Goal: Use online tool/utility: Utilize a website feature to perform a specific function

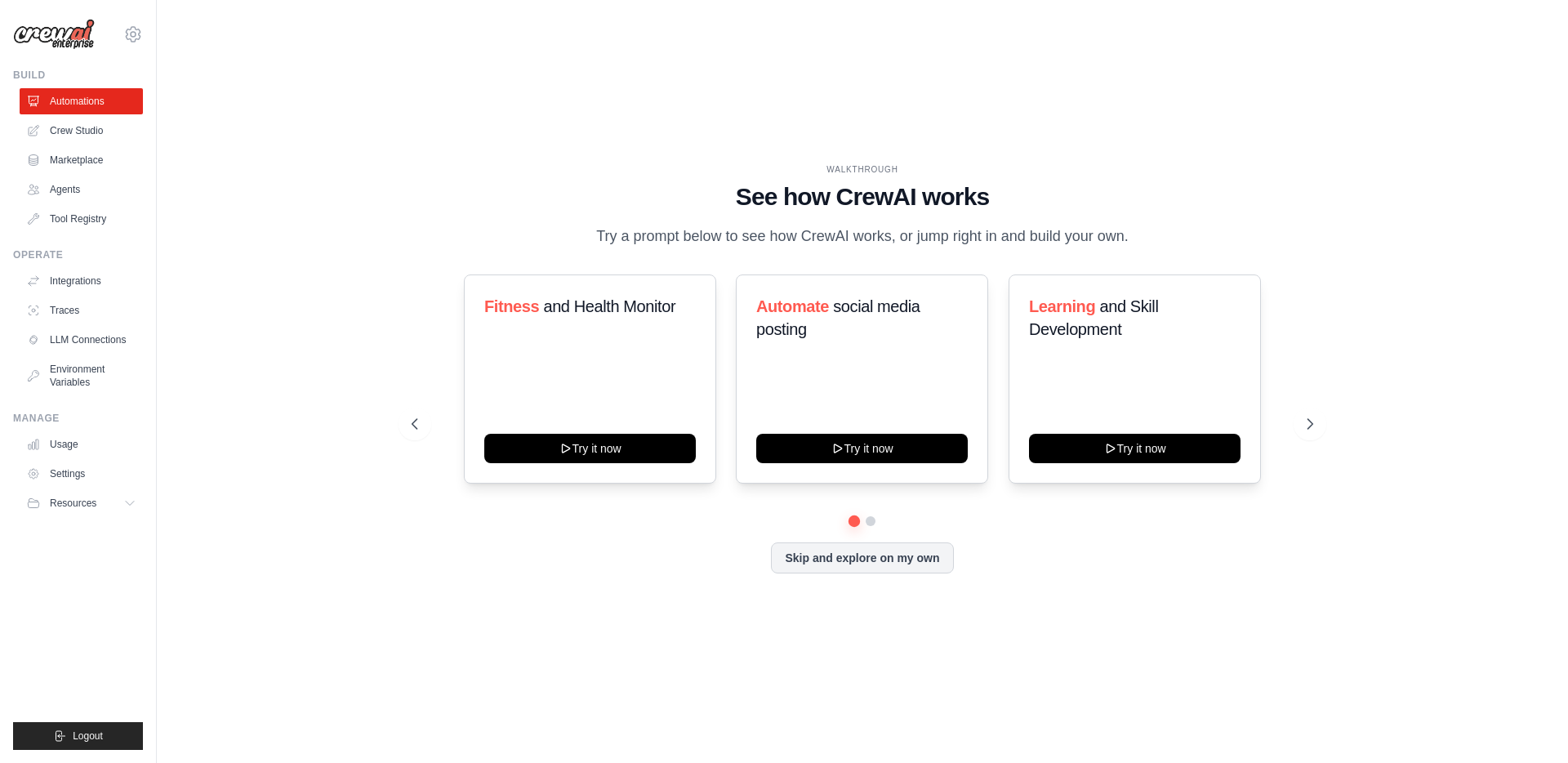
click at [66, 129] on link "Crew Studio" at bounding box center [81, 130] width 123 height 26
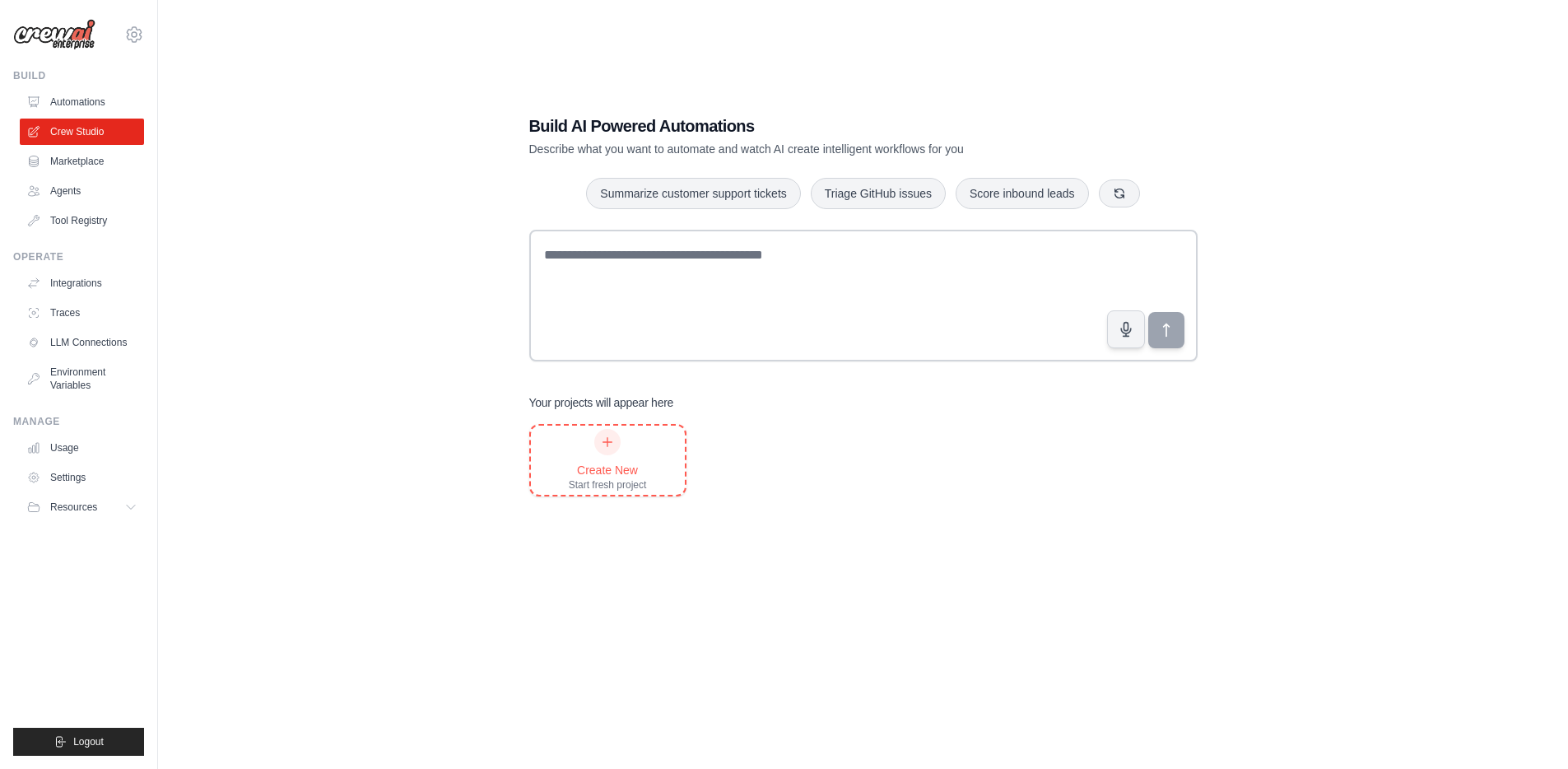
click at [611, 447] on icon at bounding box center [607, 442] width 14 height 14
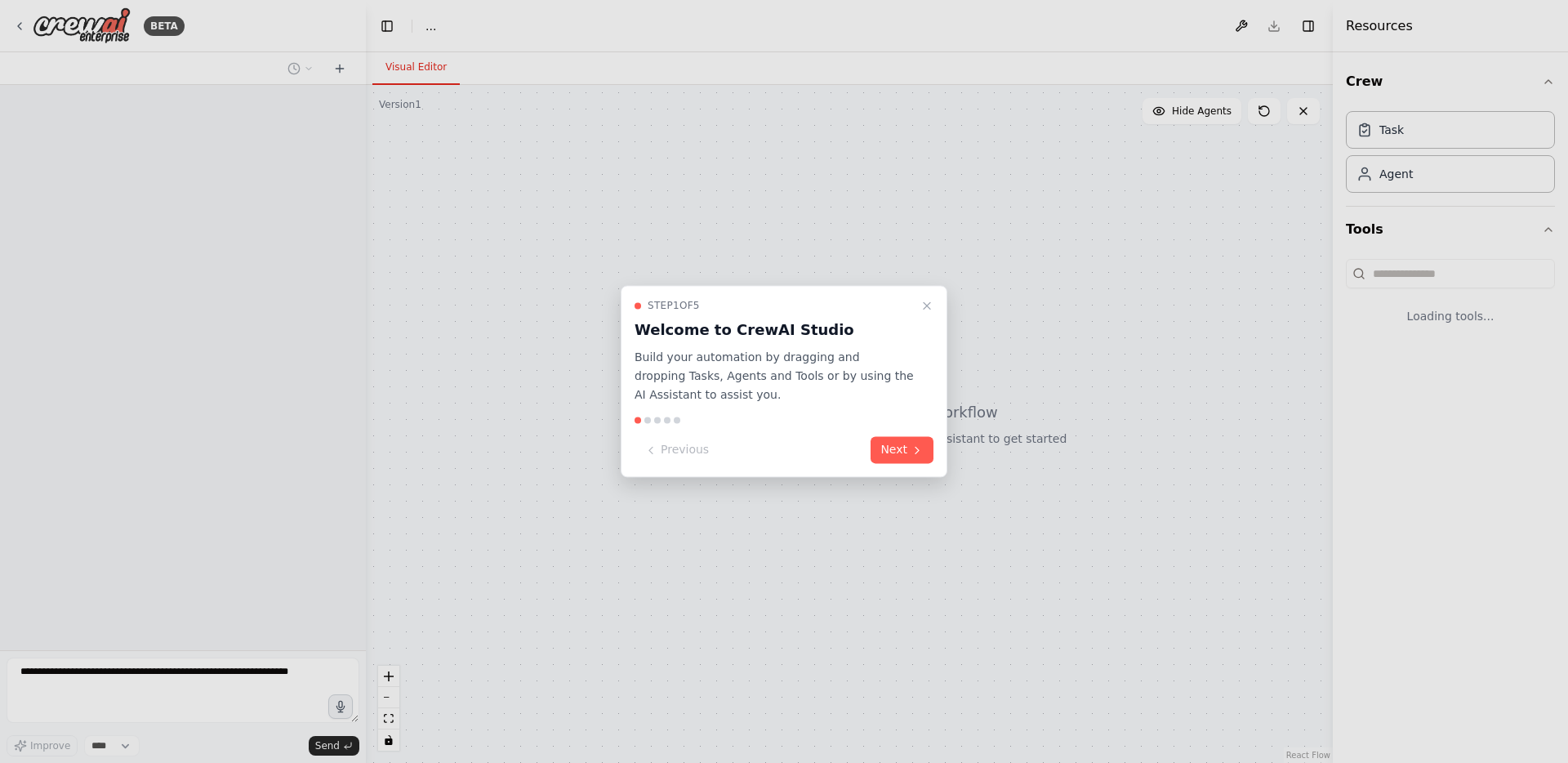
select select "****"
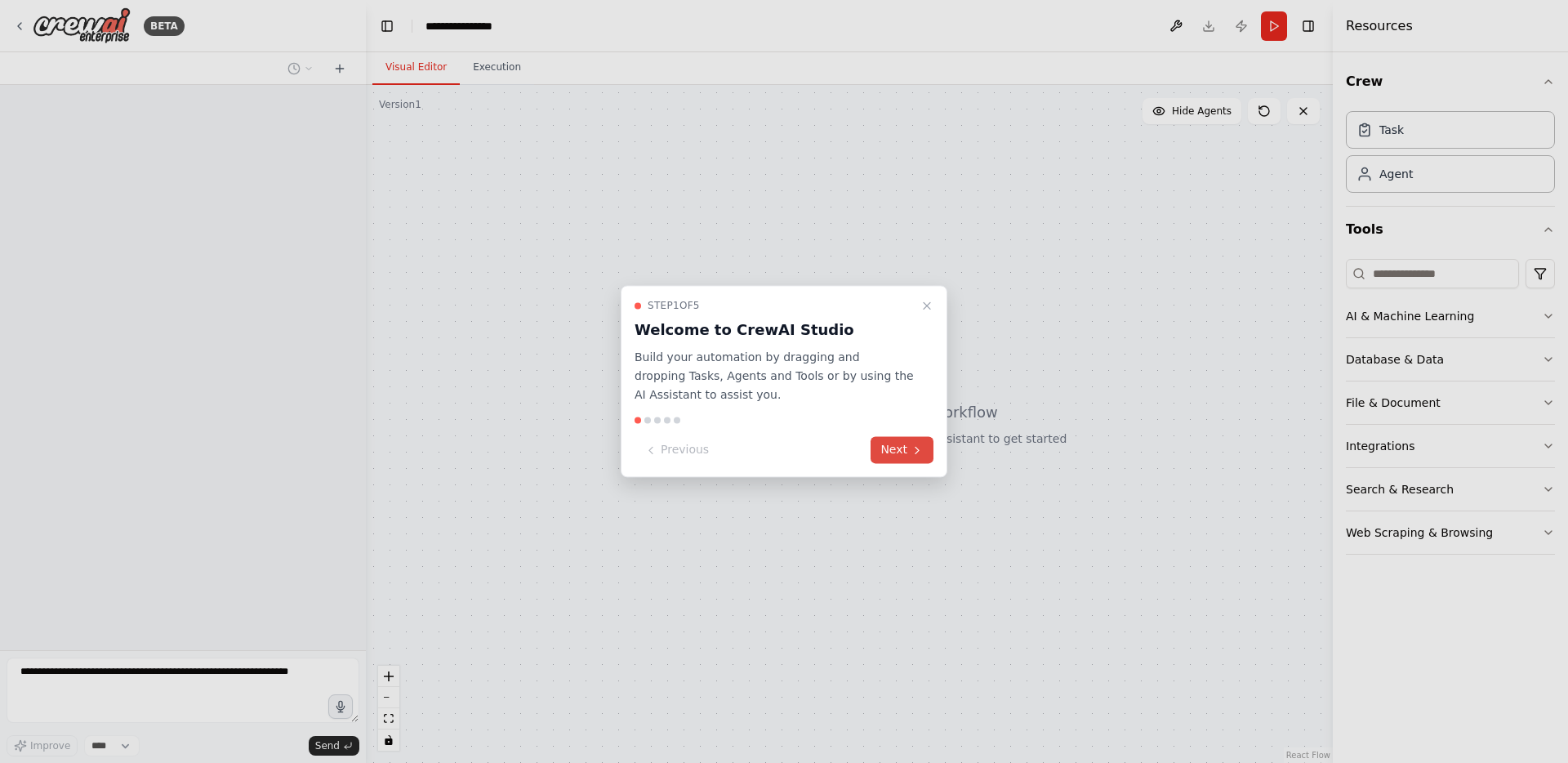
click at [897, 456] on button "Next" at bounding box center [902, 450] width 63 height 27
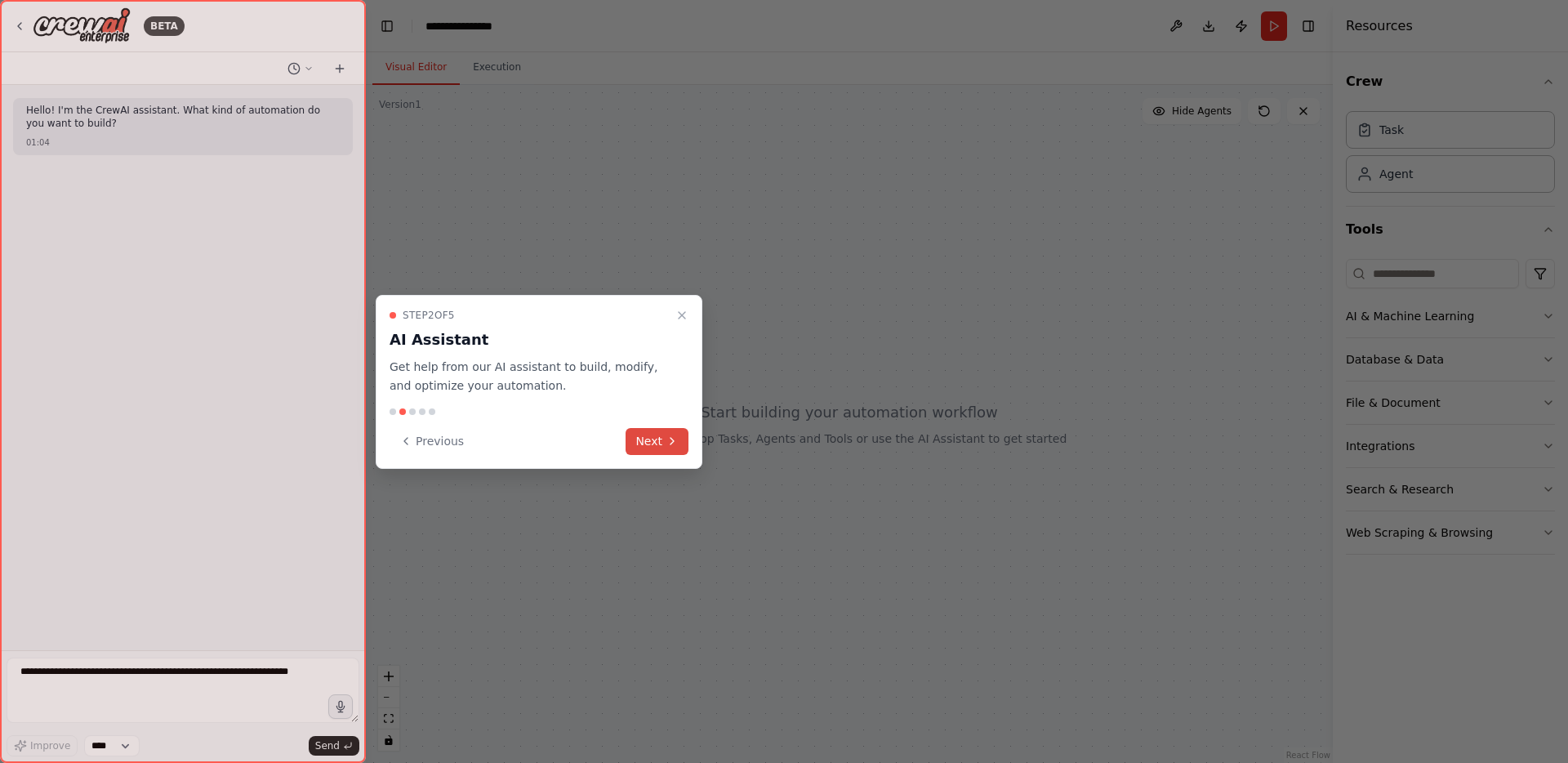
click at [658, 448] on button "Next" at bounding box center [657, 441] width 63 height 27
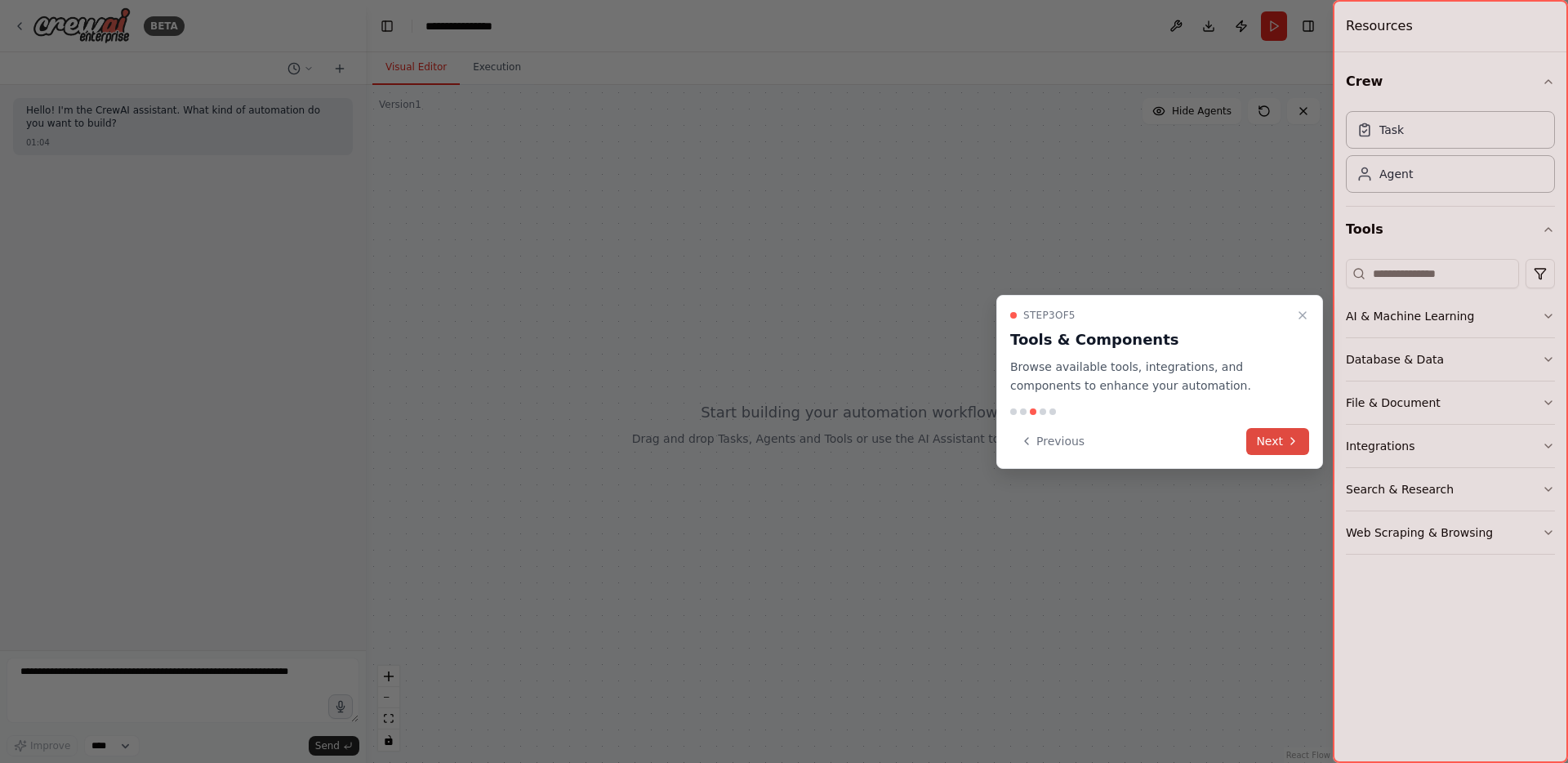
click at [1294, 441] on icon at bounding box center [1293, 440] width 4 height 6
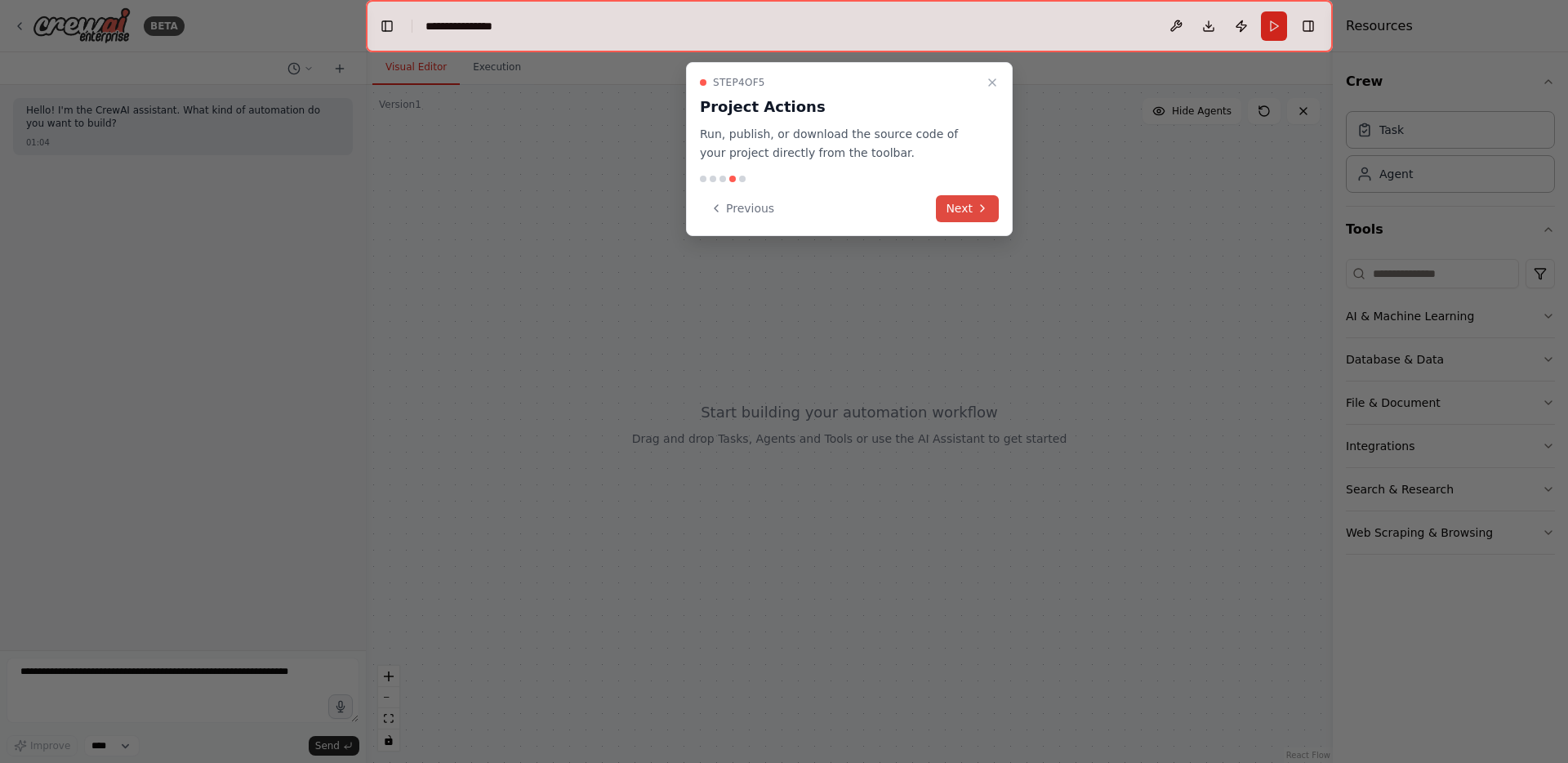
click at [949, 197] on button "Next" at bounding box center [967, 208] width 63 height 27
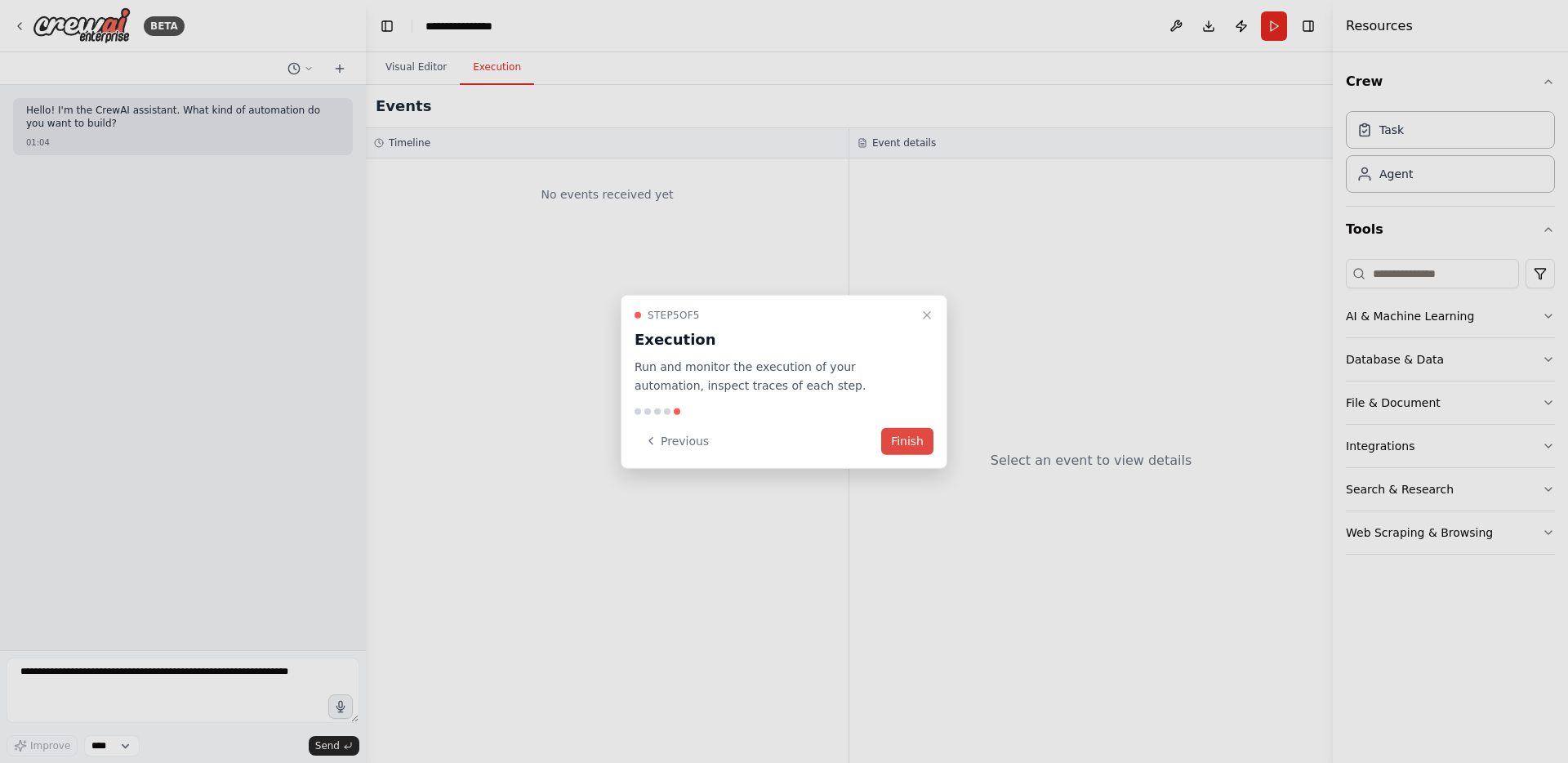
click at [907, 434] on button "Finish" at bounding box center [907, 440] width 52 height 27
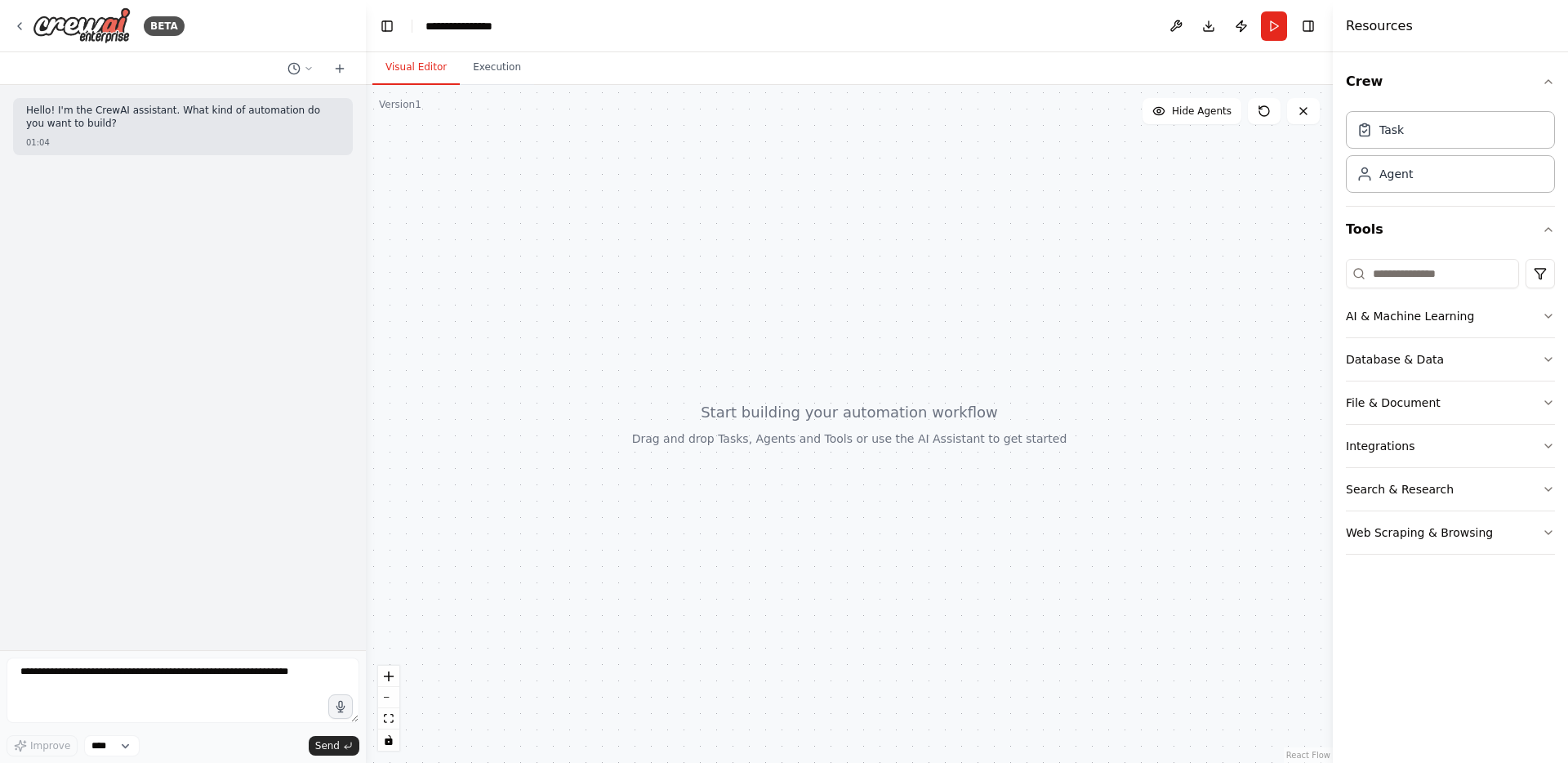
click at [491, 235] on div at bounding box center [849, 424] width 967 height 678
click at [791, 401] on div at bounding box center [849, 424] width 967 height 678
click at [1395, 136] on div "Task" at bounding box center [1391, 129] width 24 height 16
click at [1385, 324] on div "AI & Machine Learning" at bounding box center [1409, 316] width 128 height 16
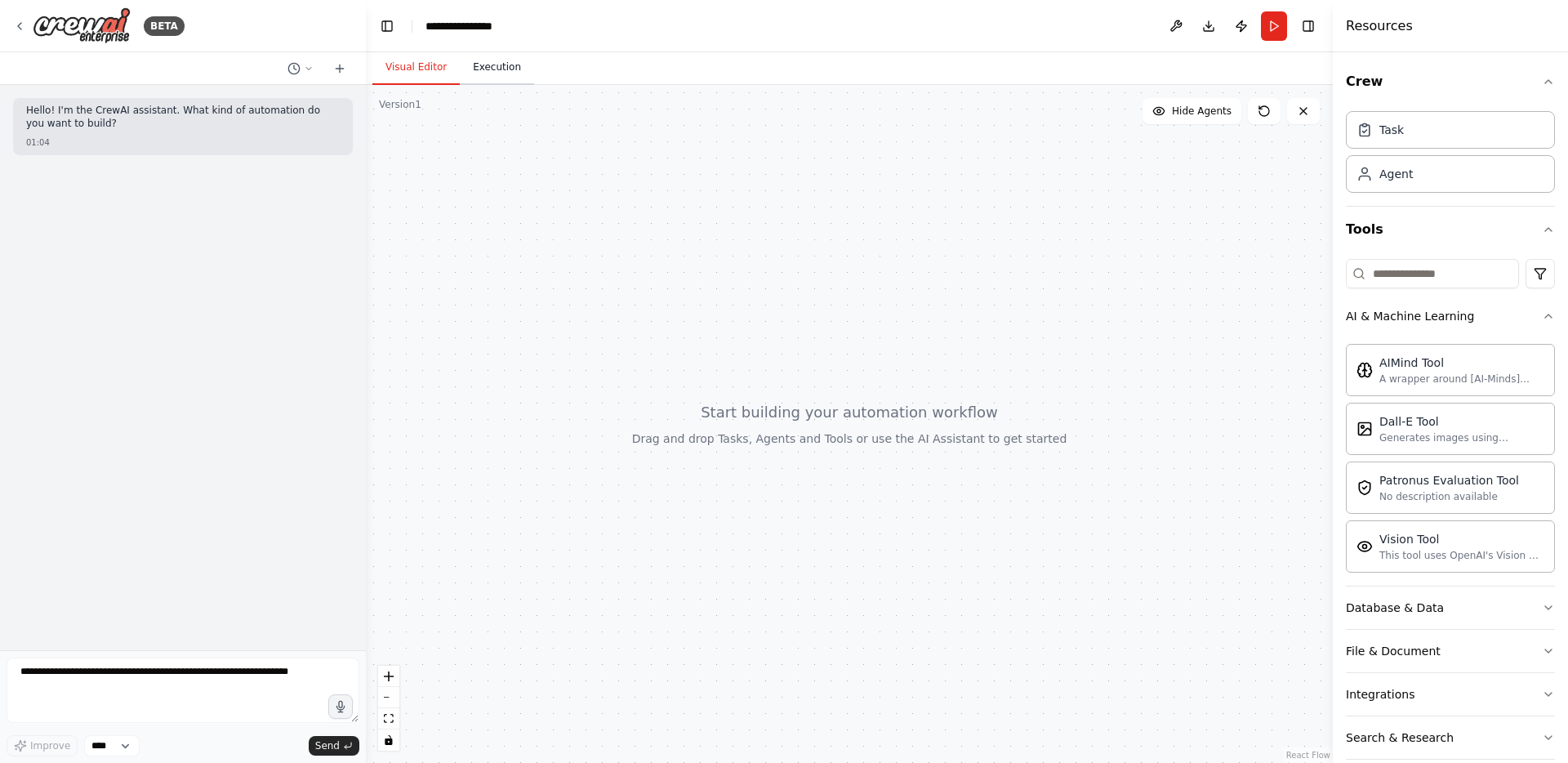
click at [484, 77] on button "Execution" at bounding box center [497, 67] width 75 height 34
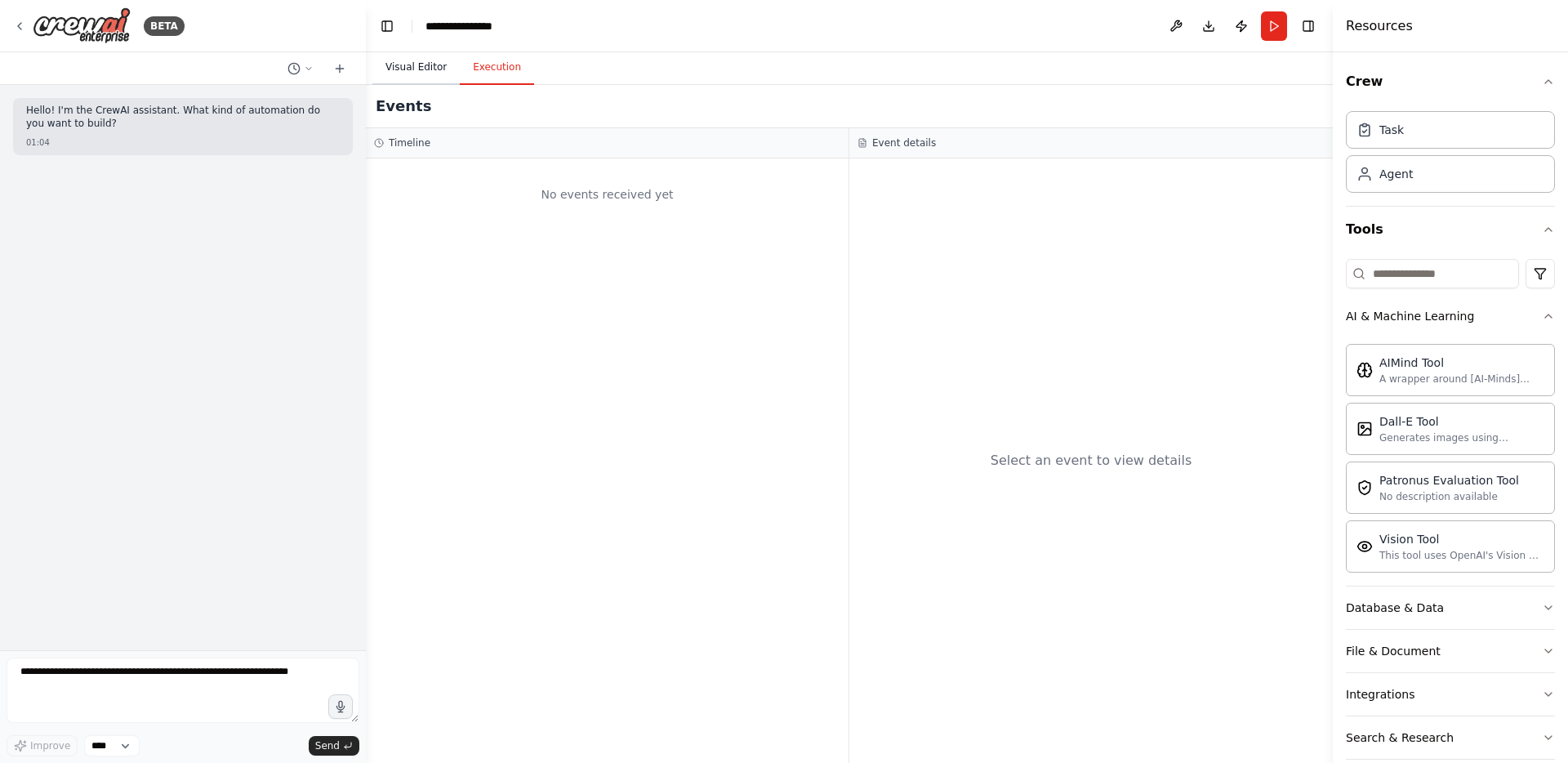
click at [426, 69] on button "Visual Editor" at bounding box center [415, 67] width 87 height 34
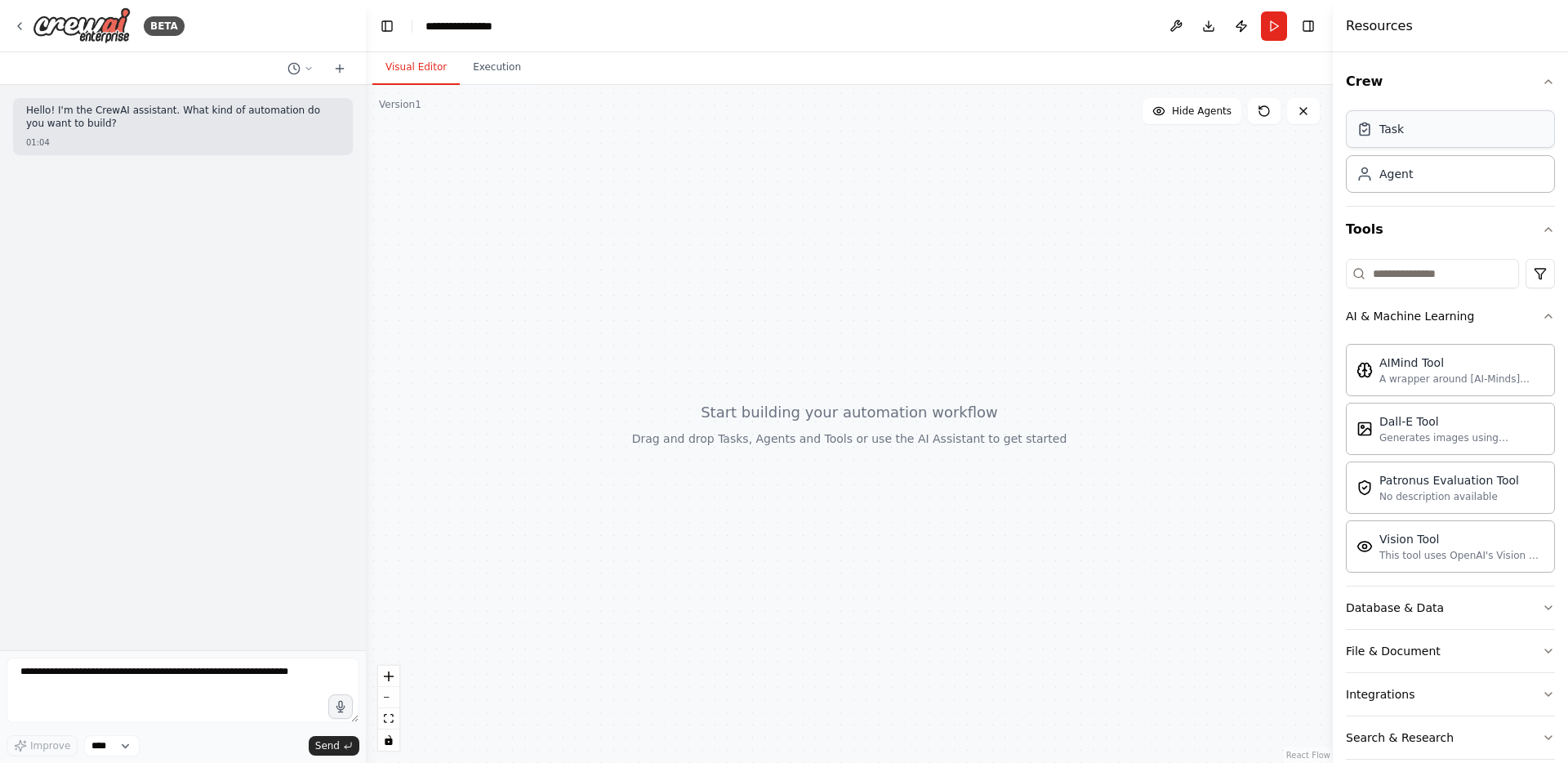
click at [1406, 125] on div "Task" at bounding box center [1449, 129] width 209 height 38
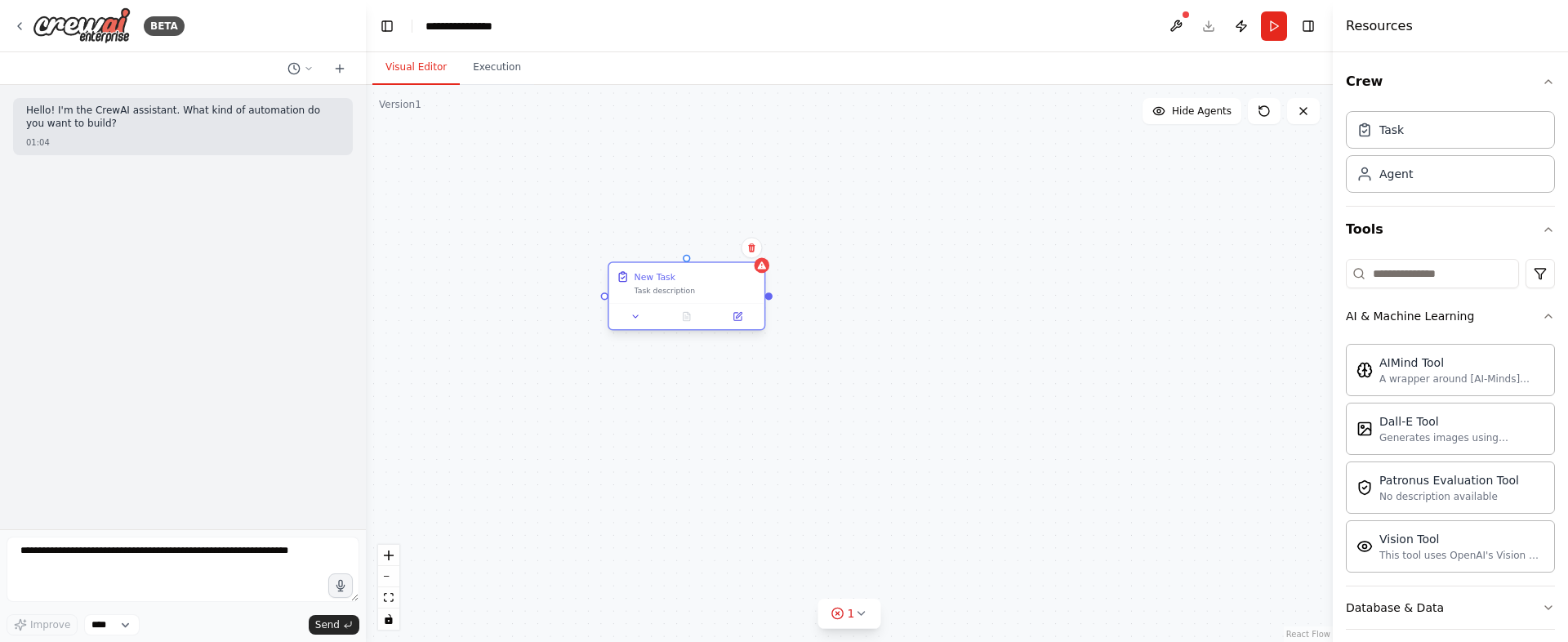
drag, startPoint x: 1050, startPoint y: 270, endPoint x: 702, endPoint y: 299, distance: 349.2
click at [702, 299] on div "New Task Task description" at bounding box center [687, 283] width 155 height 40
click at [704, 293] on div "Task description" at bounding box center [695, 290] width 122 height 10
click at [772, 299] on div "New Task Task description" at bounding box center [849, 364] width 967 height 557
click at [692, 297] on div "New Task Task description" at bounding box center [687, 283] width 155 height 40
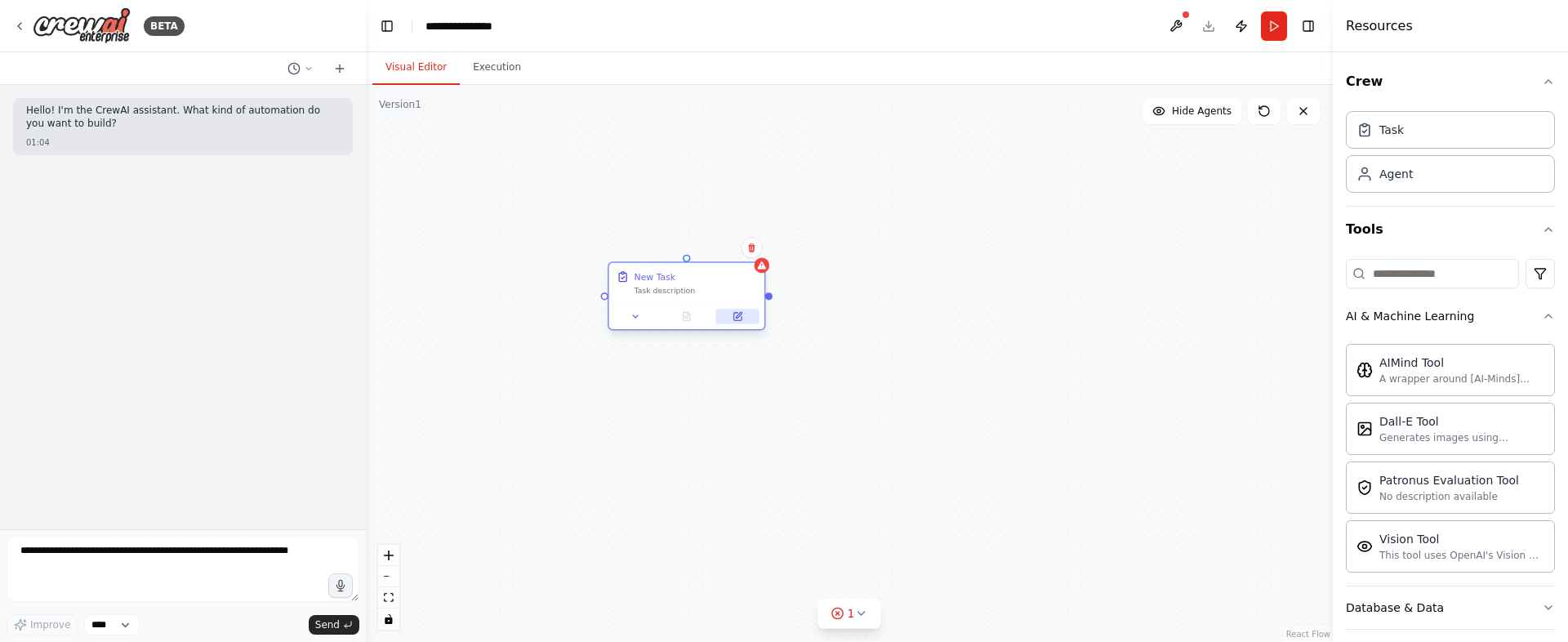
click at [734, 317] on icon at bounding box center [738, 317] width 7 height 7
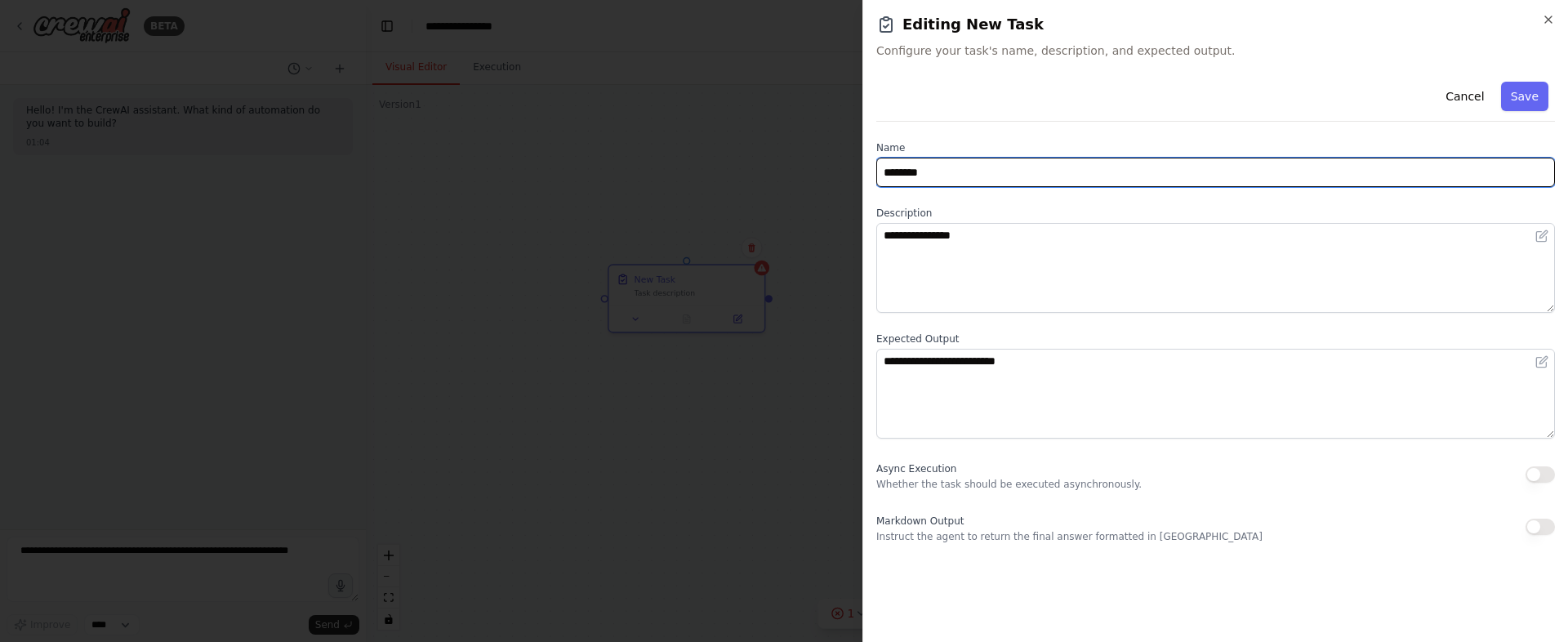
drag, startPoint x: 966, startPoint y: 174, endPoint x: 821, endPoint y: 174, distance: 145.0
click at [821, 174] on body "**********" at bounding box center [784, 321] width 1568 height 642
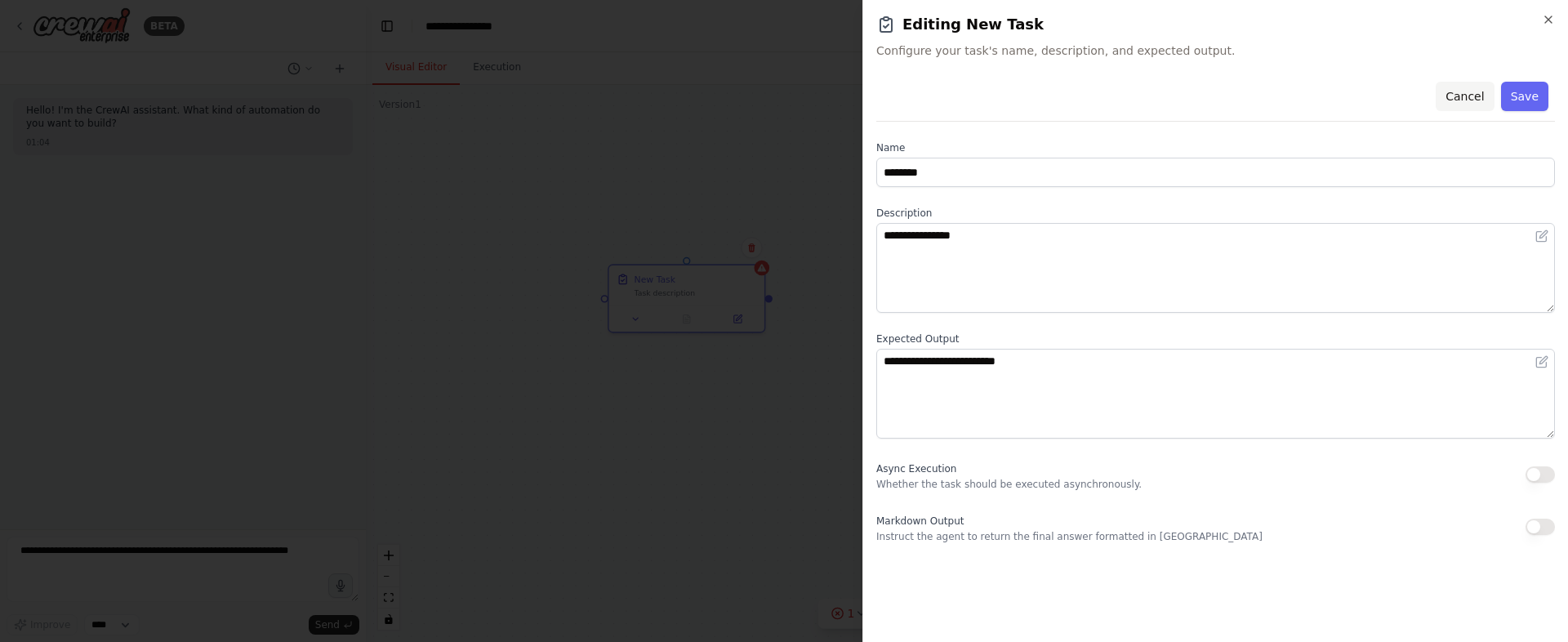
click at [1462, 97] on button "Cancel" at bounding box center [1464, 96] width 58 height 30
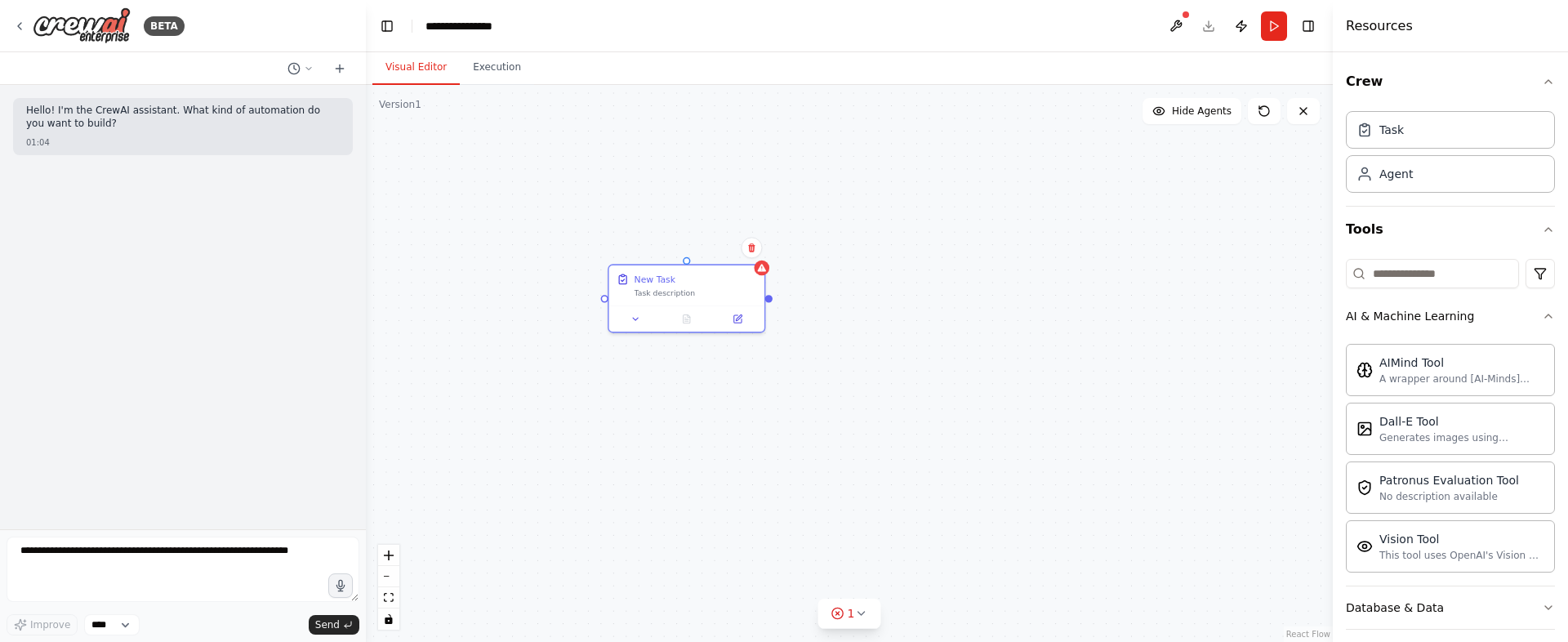
click at [769, 301] on div "New Task Task description" at bounding box center [849, 364] width 967 height 557
click at [765, 273] on div "Task New Task has no agent assigned New Task Task description" at bounding box center [686, 296] width 157 height 68
drag, startPoint x: 771, startPoint y: 299, endPoint x: 711, endPoint y: 292, distance: 60.4
click at [711, 292] on div "New Task Task description" at bounding box center [849, 364] width 967 height 557
drag, startPoint x: 628, startPoint y: 245, endPoint x: 961, endPoint y: 233, distance: 333.2
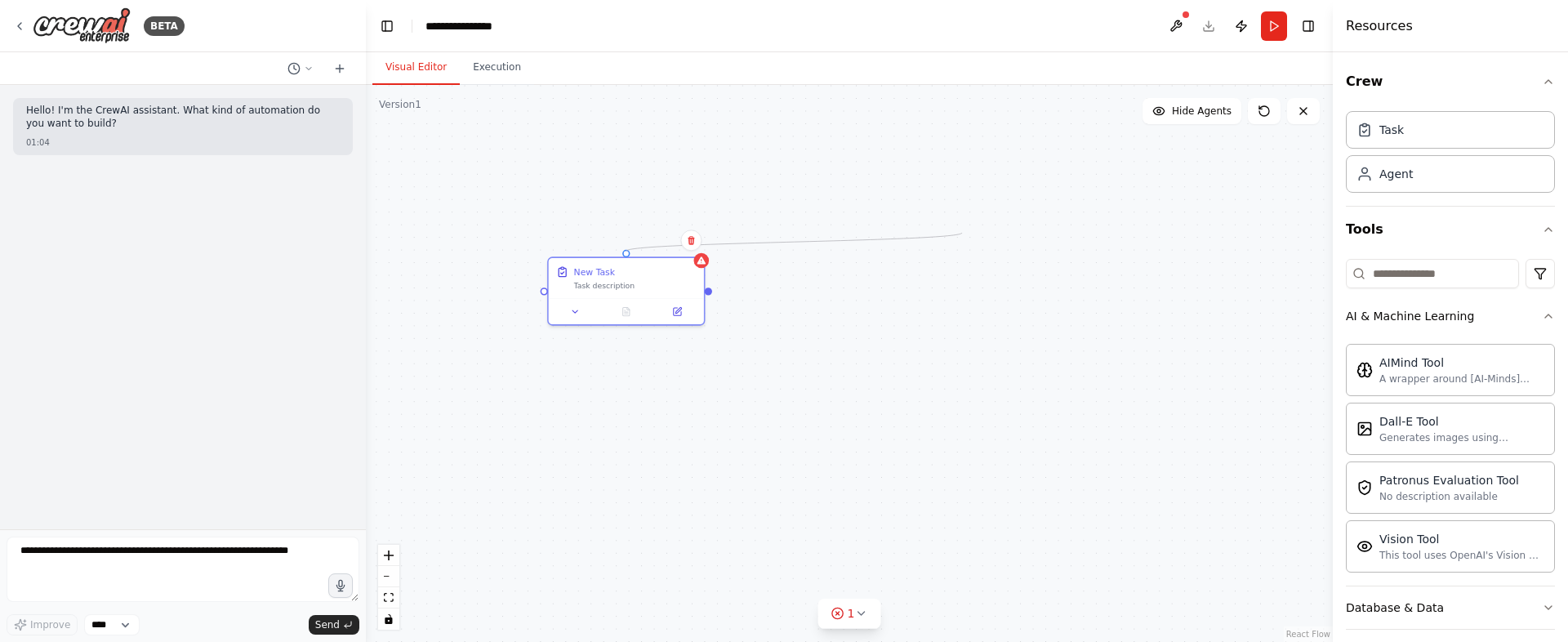
click at [961, 233] on div "New Task Task description" at bounding box center [849, 364] width 967 height 557
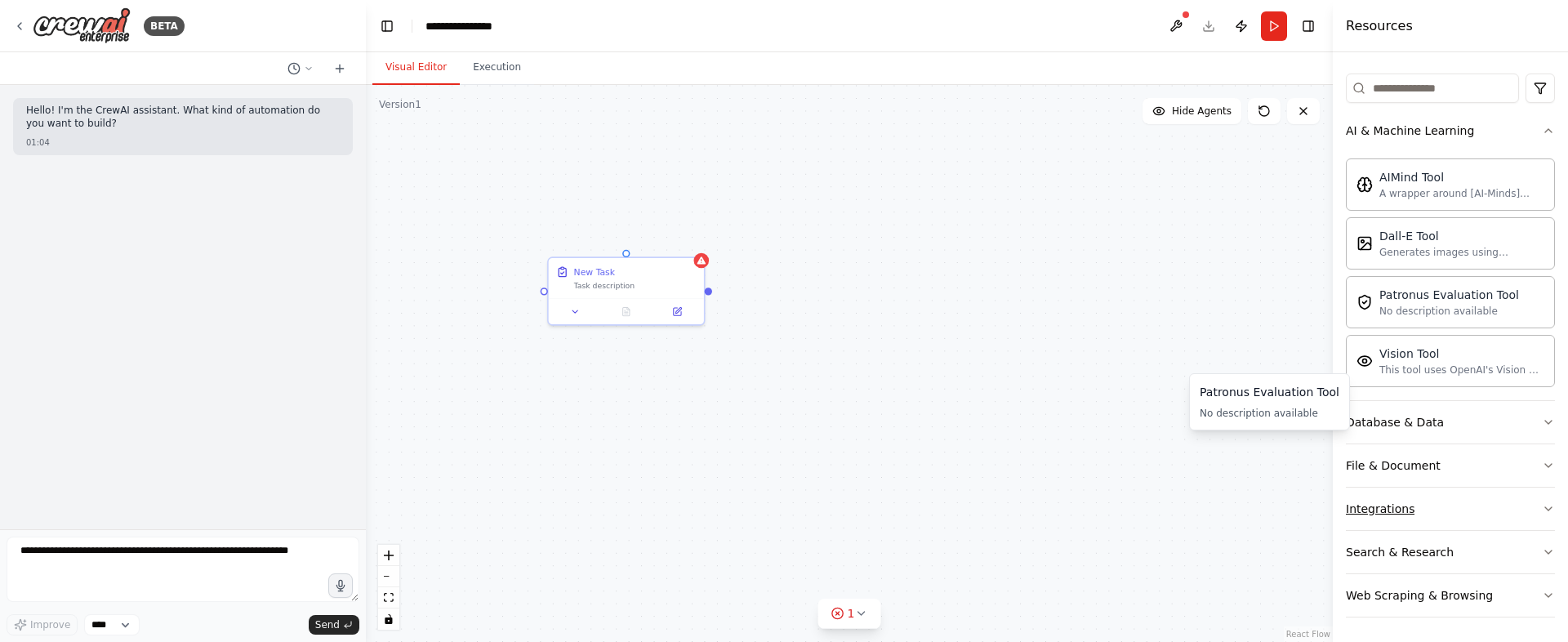
scroll to position [187, 0]
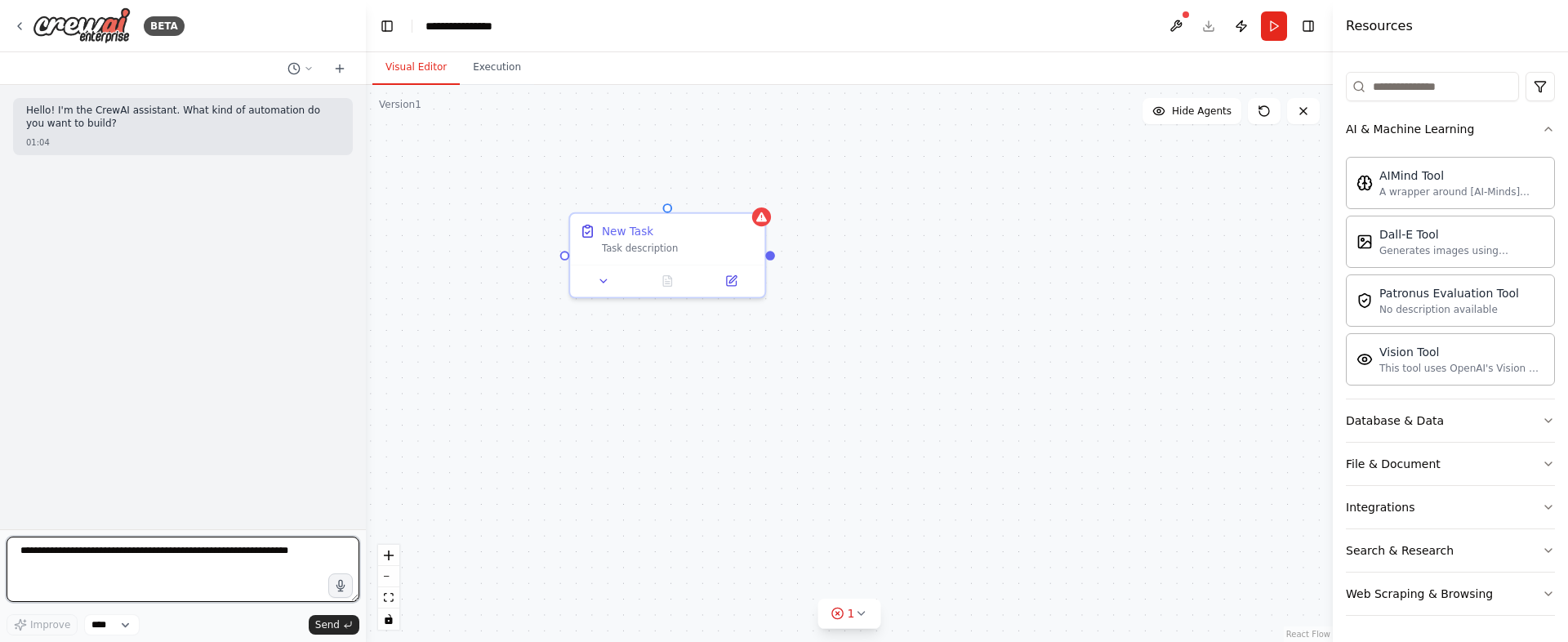
click at [275, 548] on textarea at bounding box center [182, 569] width 353 height 66
drag, startPoint x: 311, startPoint y: 551, endPoint x: -31, endPoint y: 524, distance: 343.1
click at [0, 524] on html "**********" at bounding box center [784, 321] width 1568 height 642
type textarea "**********"
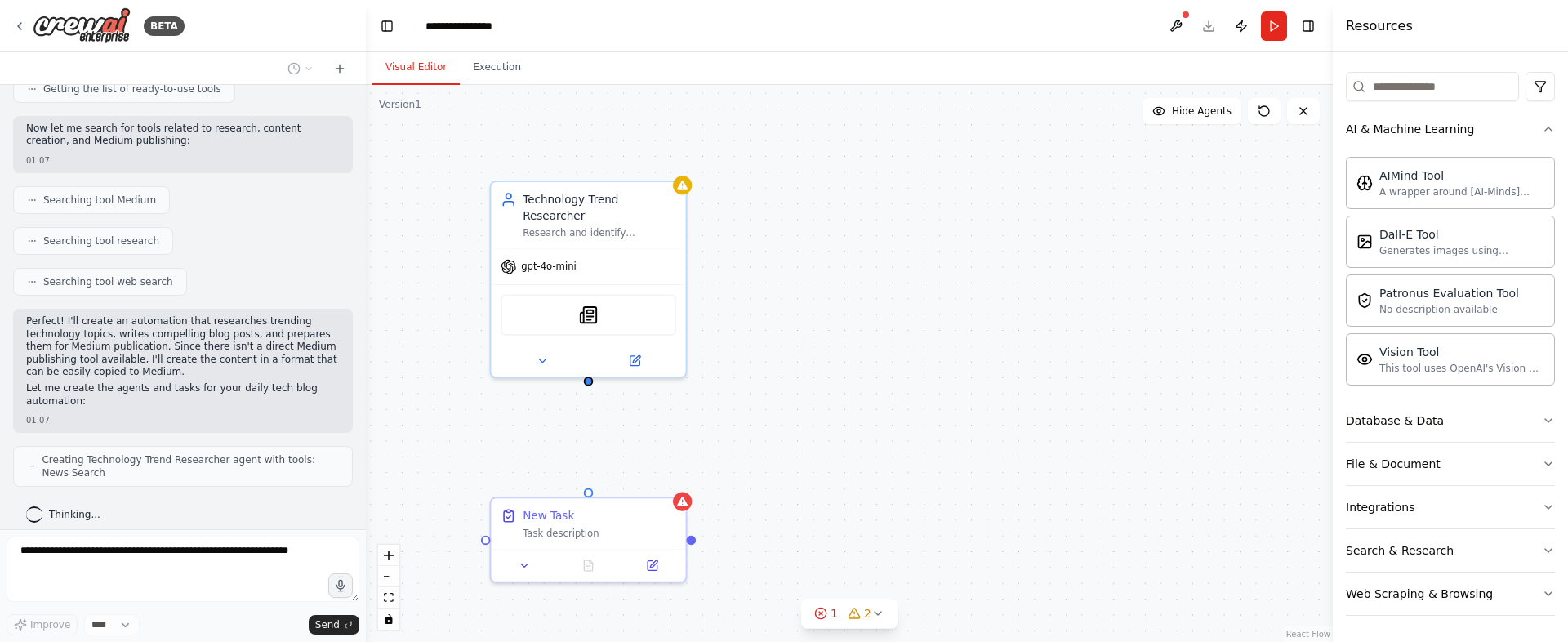
scroll to position [343, 0]
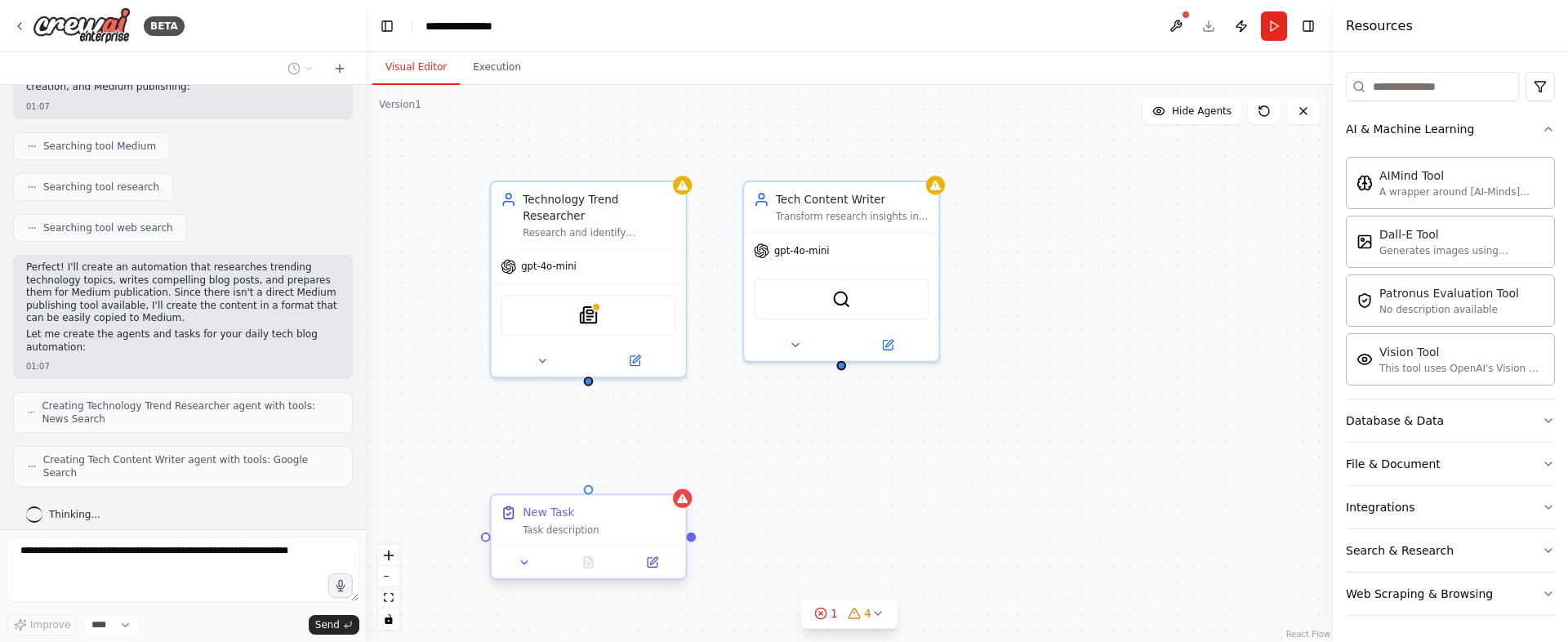
click at [607, 521] on div "New Task Task description" at bounding box center [599, 521] width 154 height 31
click at [475, 23] on div "**********" at bounding box center [467, 26] width 84 height 16
click at [475, 23] on div "**********" at bounding box center [486, 26] width 122 height 16
click at [520, 28] on div "**********" at bounding box center [486, 26] width 122 height 16
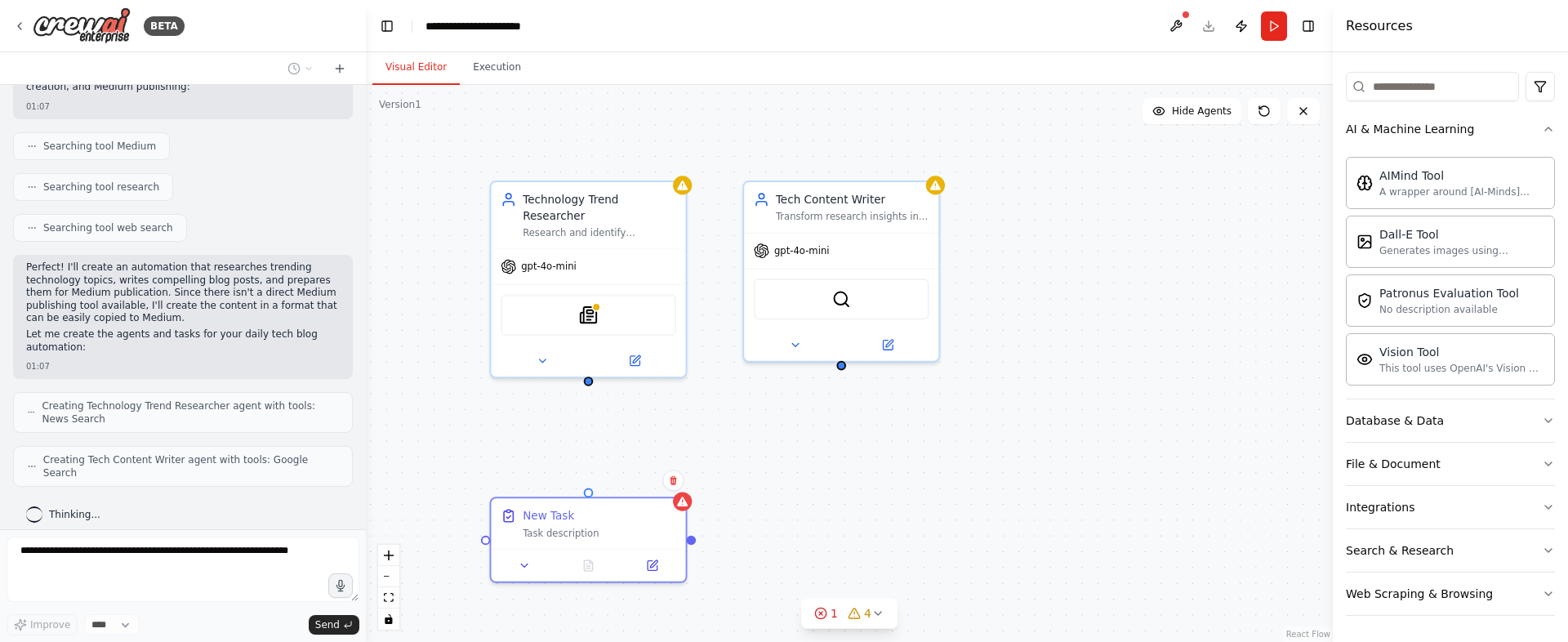
click at [664, 68] on div "Visual Editor Execution" at bounding box center [849, 68] width 967 height 32
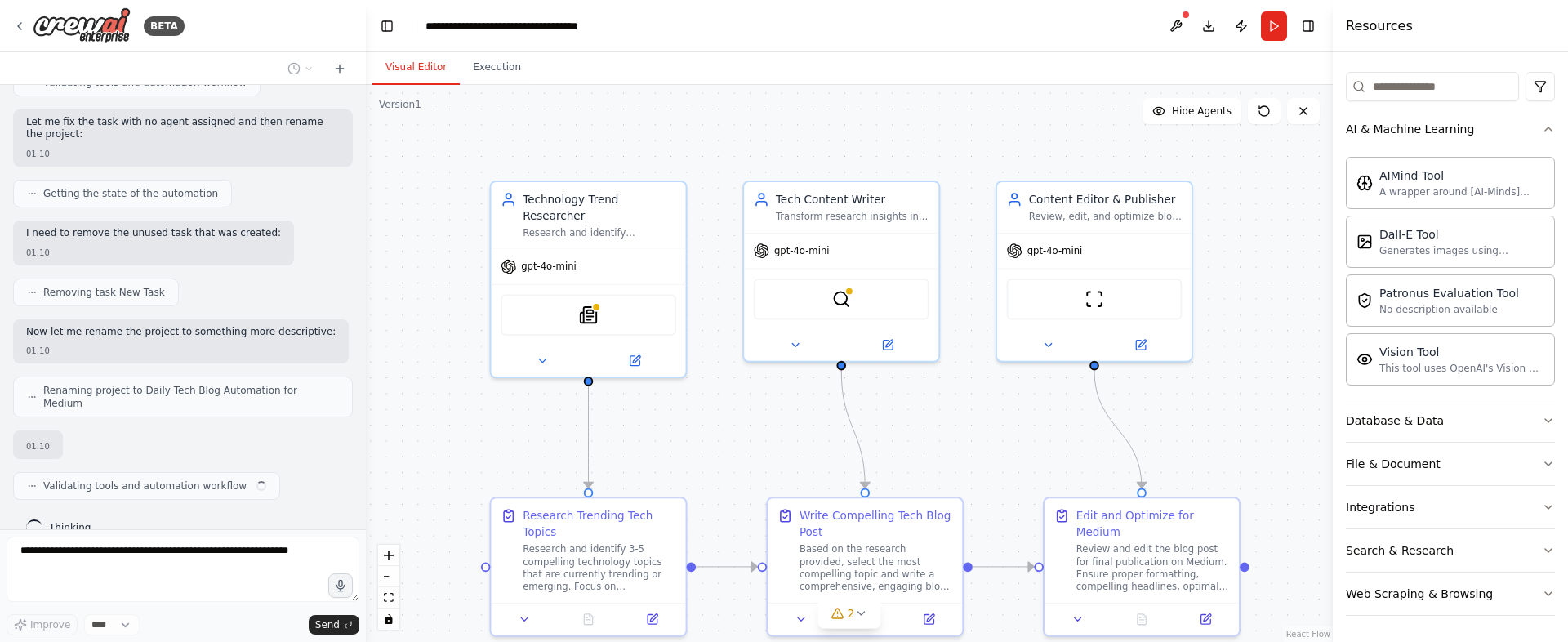
scroll to position [1095, 0]
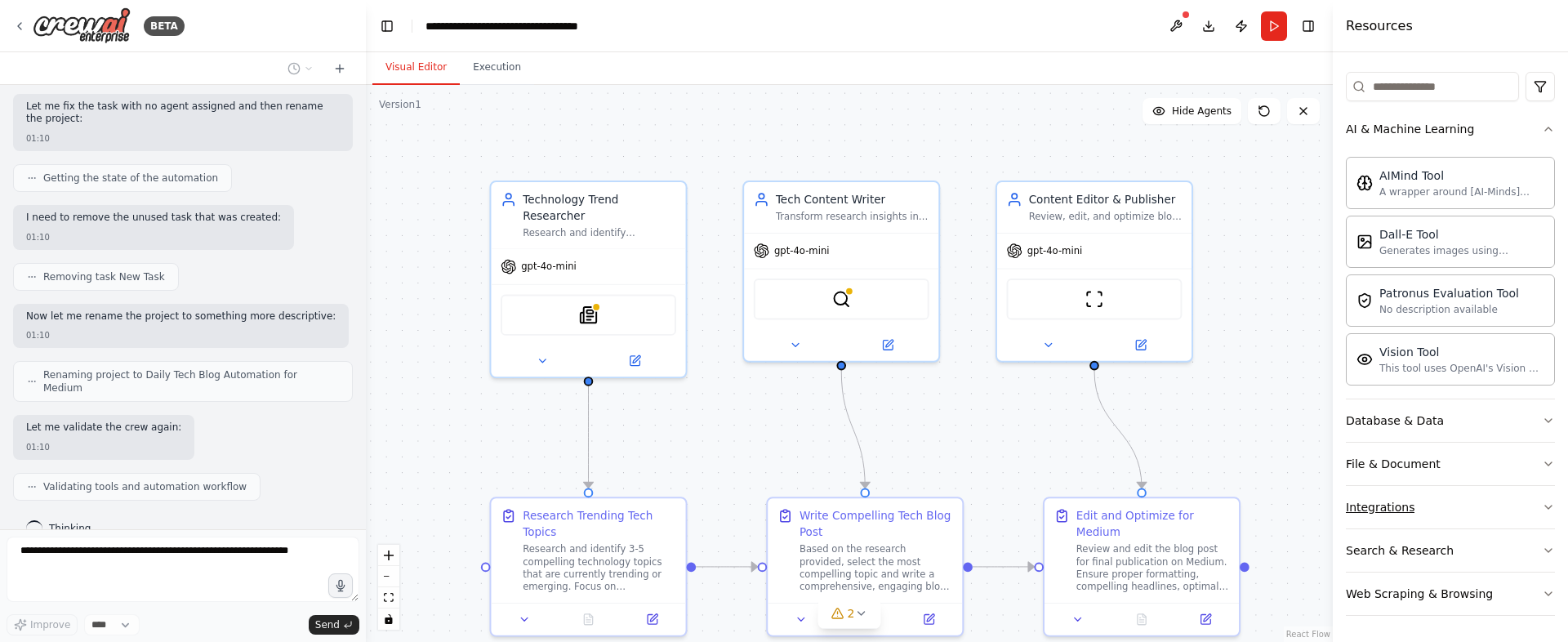
click at [1545, 506] on icon "button" at bounding box center [1547, 507] width 6 height 4
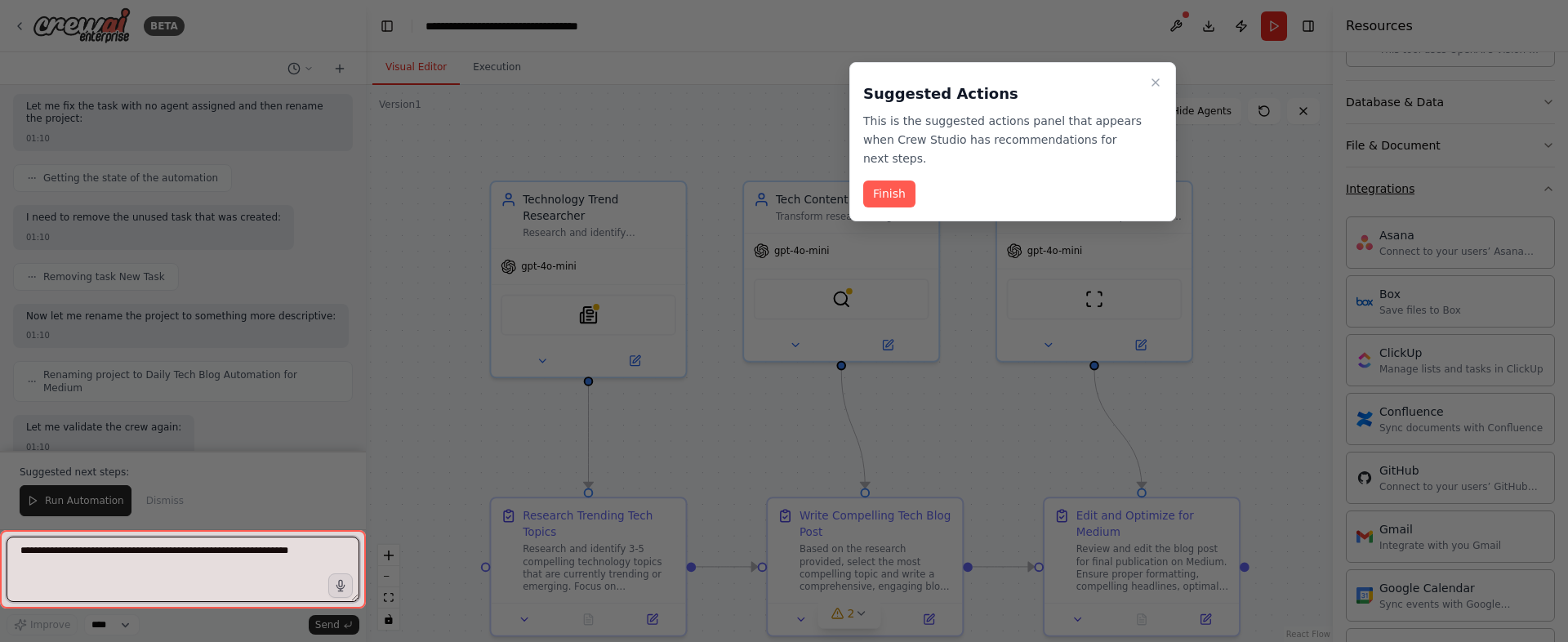
scroll to position [541, 0]
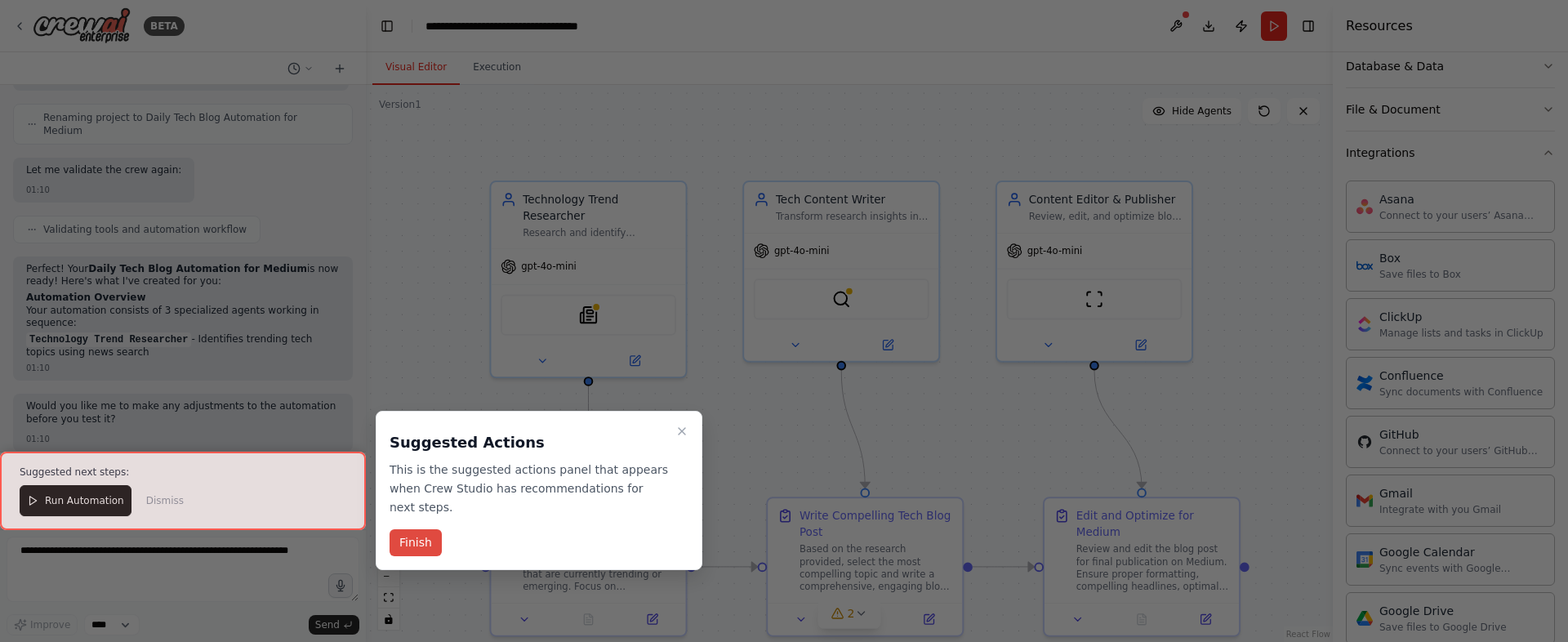
click at [421, 544] on button "Finish" at bounding box center [415, 543] width 52 height 27
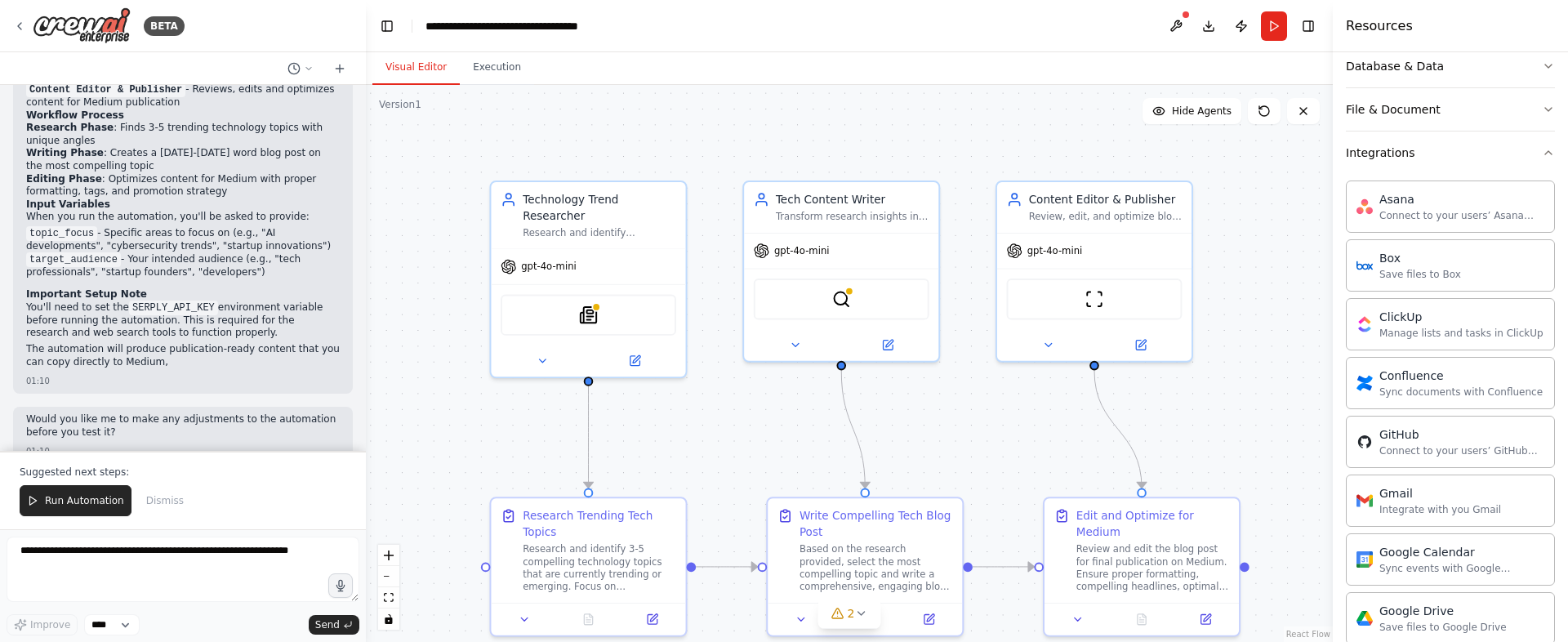
scroll to position [1666, 0]
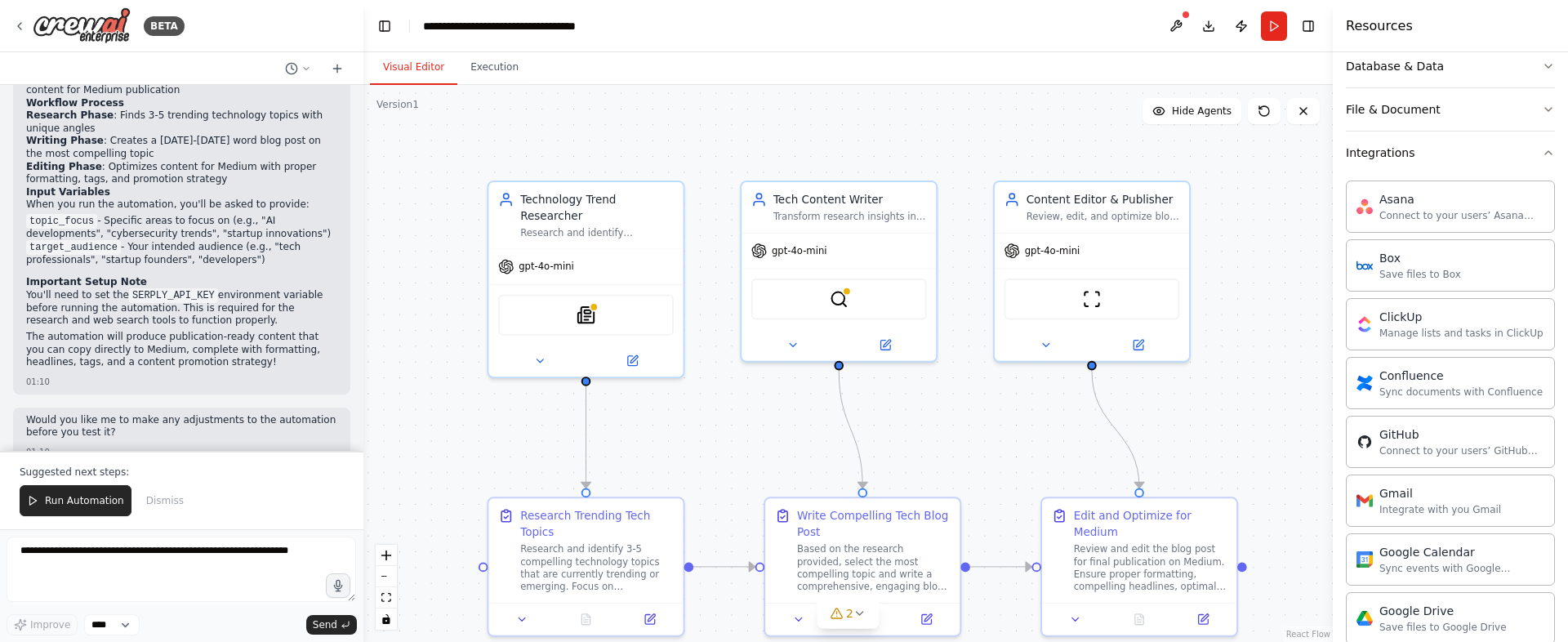
drag, startPoint x: 360, startPoint y: 409, endPoint x: 363, endPoint y: 392, distance: 17.3
click at [363, 392] on div "BETA Hello! I'm the CrewAI assistant. What kind of automation do you want to bu…" at bounding box center [784, 321] width 1568 height 642
click at [357, 411] on div at bounding box center [359, 321] width 6 height 642
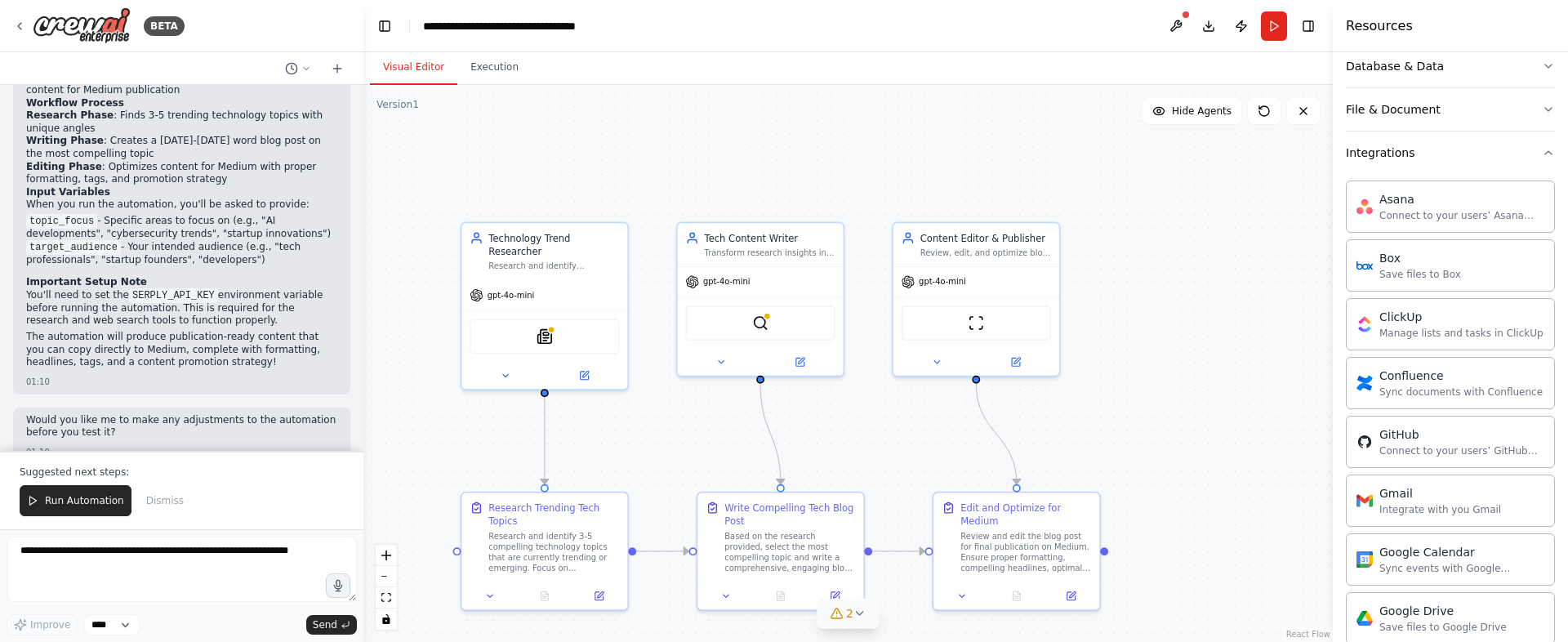
click at [860, 612] on icon at bounding box center [860, 613] width 13 height 13
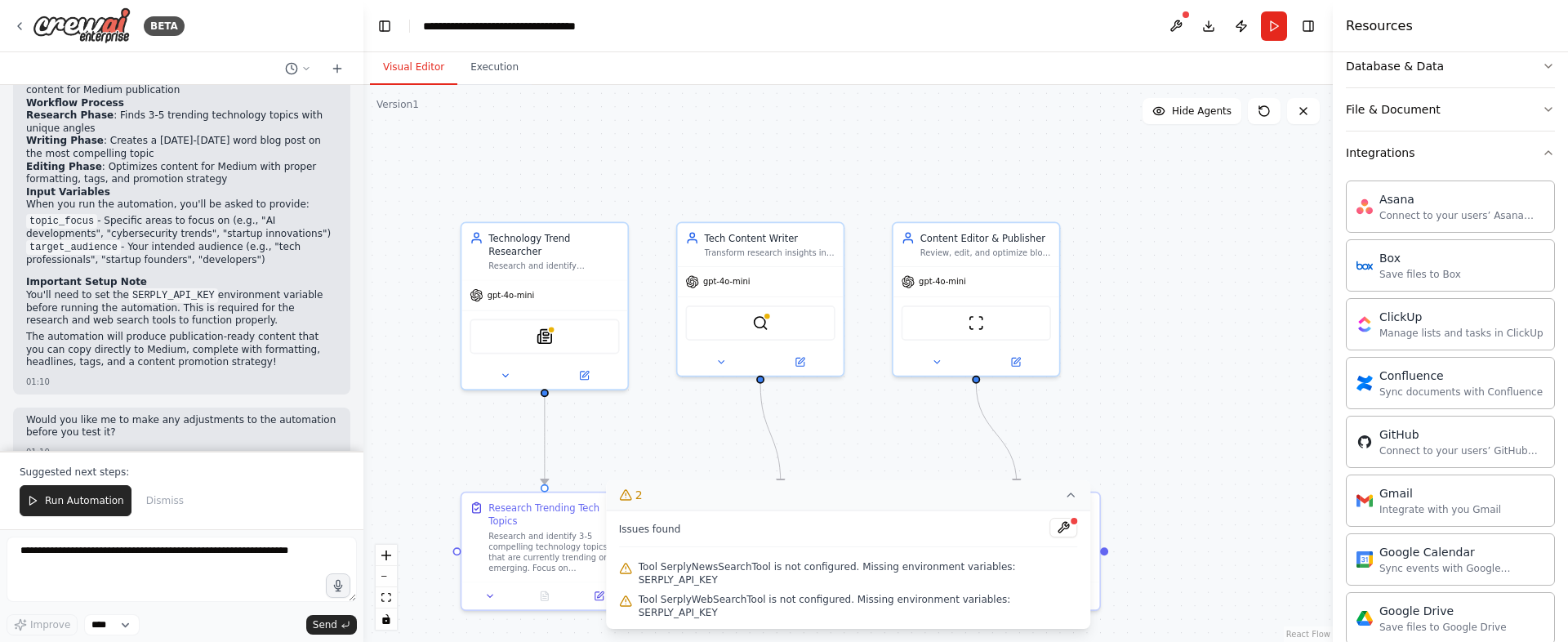
click at [1135, 450] on div ".deletable-edge-delete-btn { width: 20px; height: 20px; border: 0px solid #ffff…" at bounding box center [847, 364] width 970 height 557
click at [1075, 502] on icon at bounding box center [1070, 495] width 13 height 13
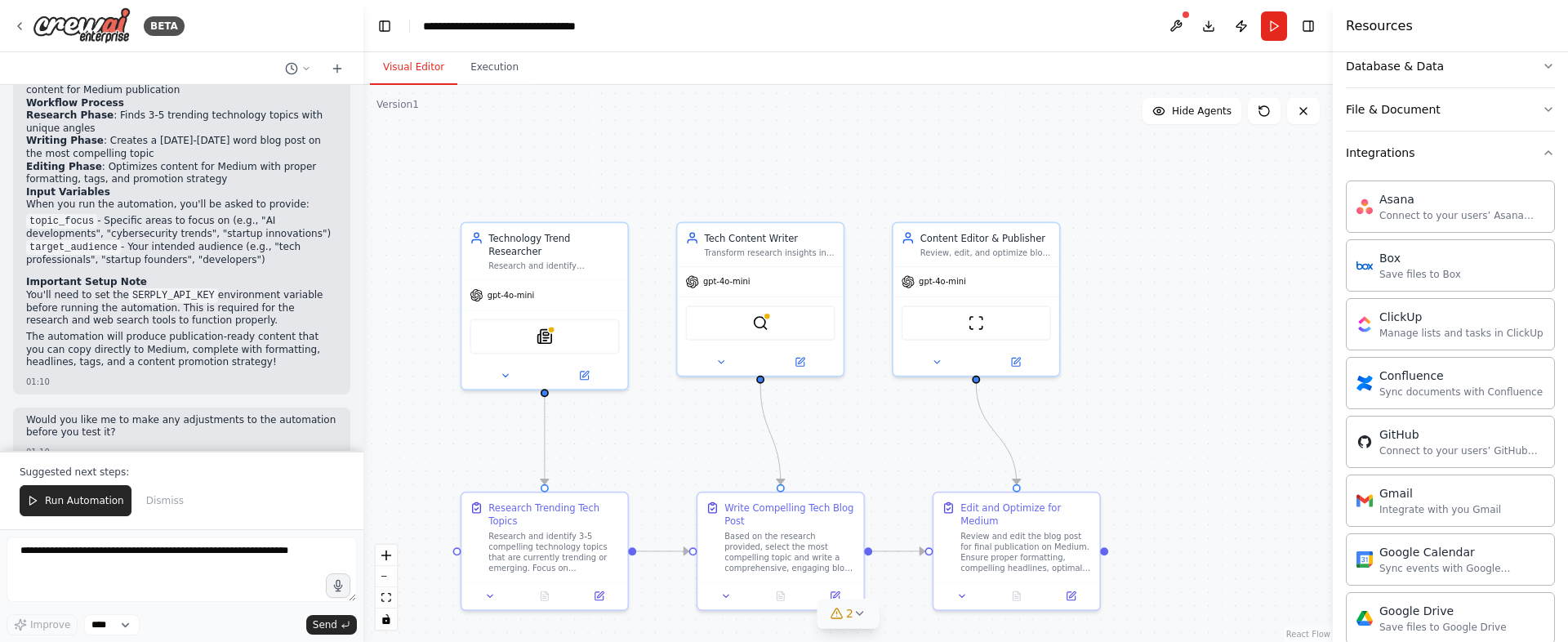
click at [1193, 383] on div ".deletable-edge-delete-btn { width: 20px; height: 20px; border: 0px solid #ffff…" at bounding box center [847, 364] width 970 height 557
click at [1280, 19] on button "Run" at bounding box center [1273, 26] width 26 height 30
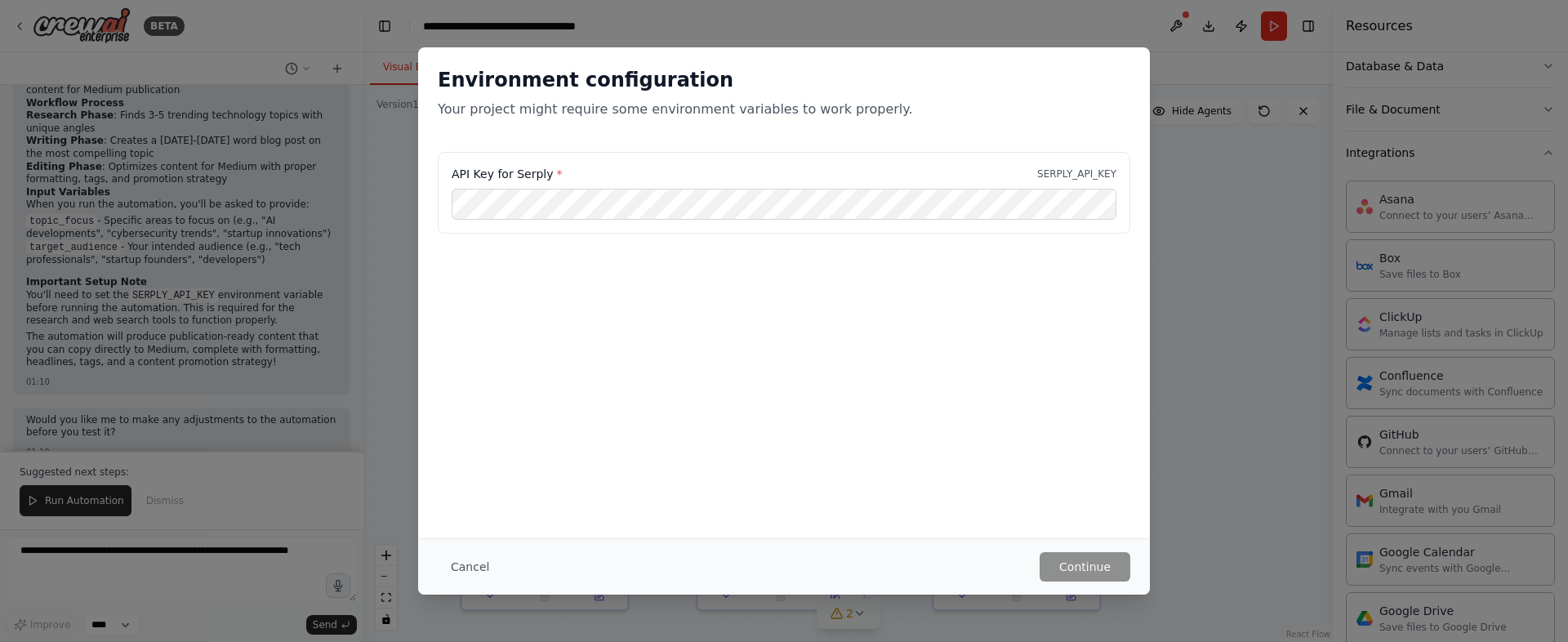
click at [1184, 301] on div "Environment configuration Your project might require some environment variables…" at bounding box center [784, 321] width 1568 height 642
click at [474, 574] on button "Cancel" at bounding box center [470, 566] width 65 height 30
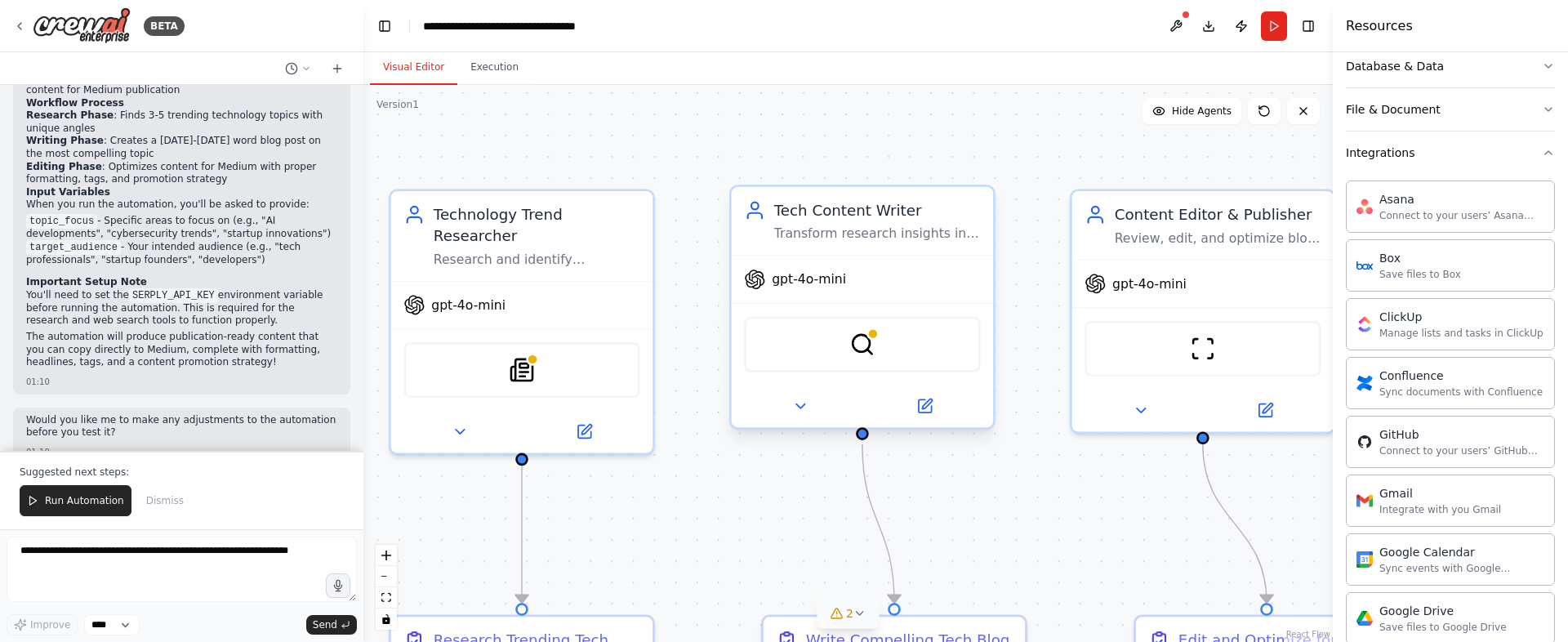
click at [859, 288] on div "gpt-4o-mini" at bounding box center [863, 280] width 262 height 47
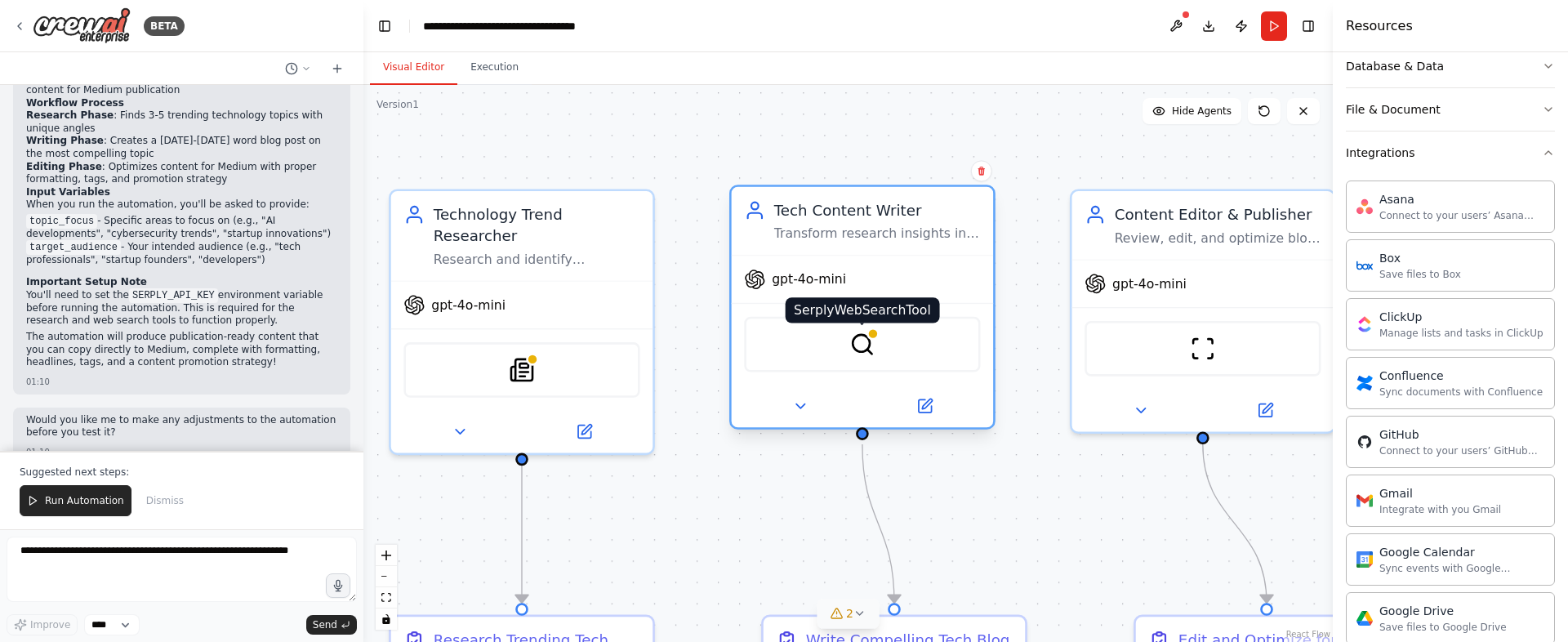
click at [864, 347] on img at bounding box center [862, 344] width 25 height 25
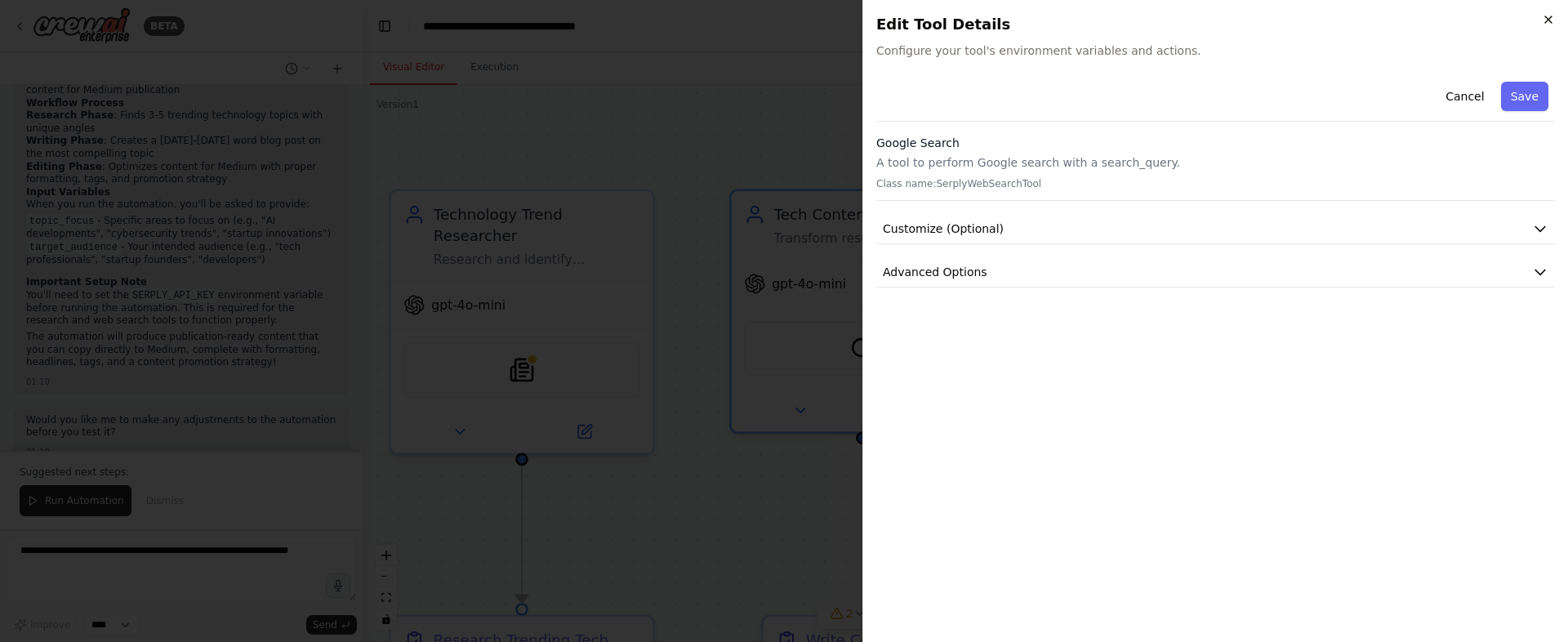
click at [1554, 17] on icon "button" at bounding box center [1548, 20] width 13 height 13
